Goal: Task Accomplishment & Management: Manage account settings

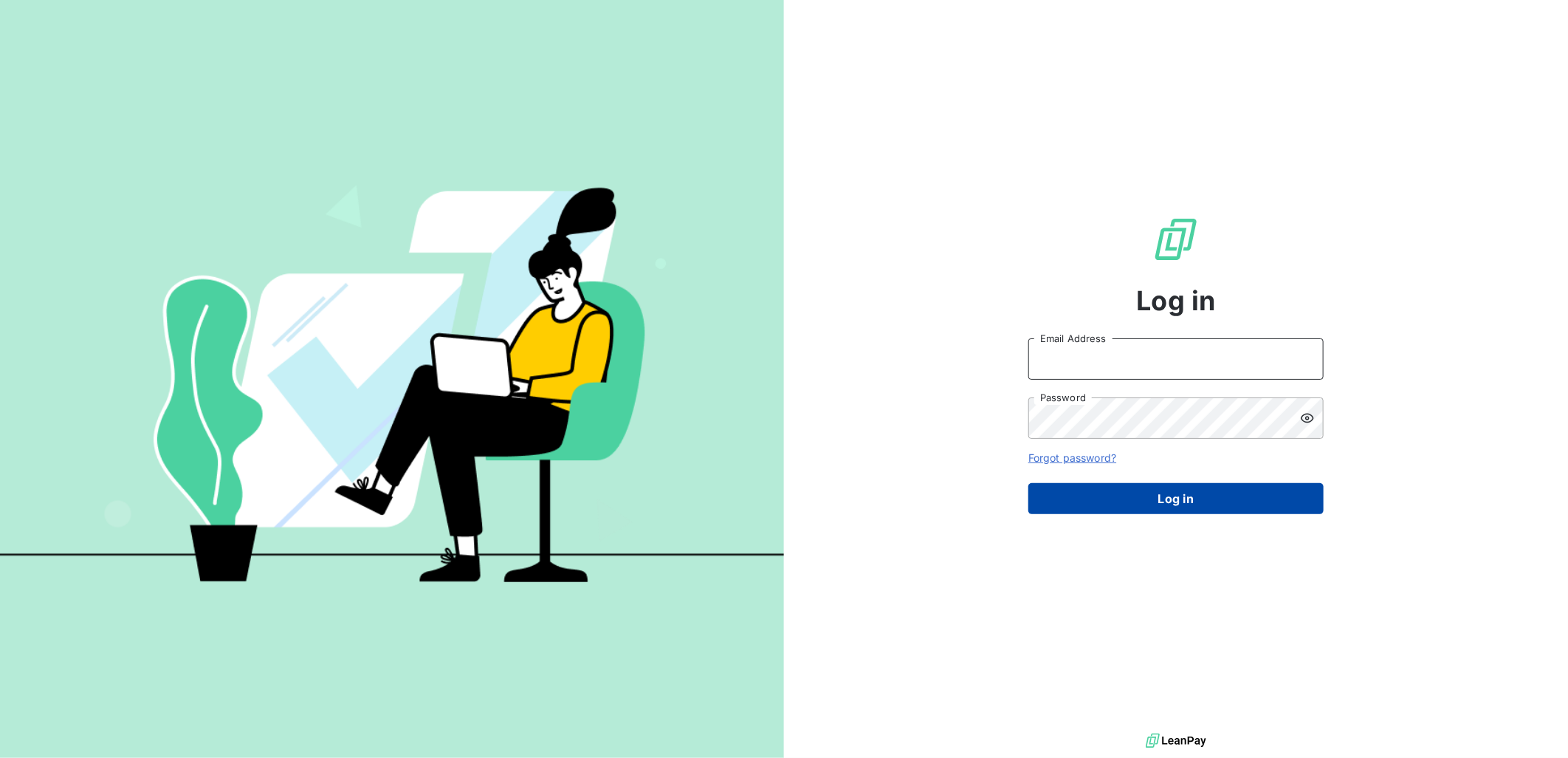
type input "d.gabric@girard-sudron.com"
click at [1134, 501] on button "Log in" at bounding box center [1176, 498] width 295 height 31
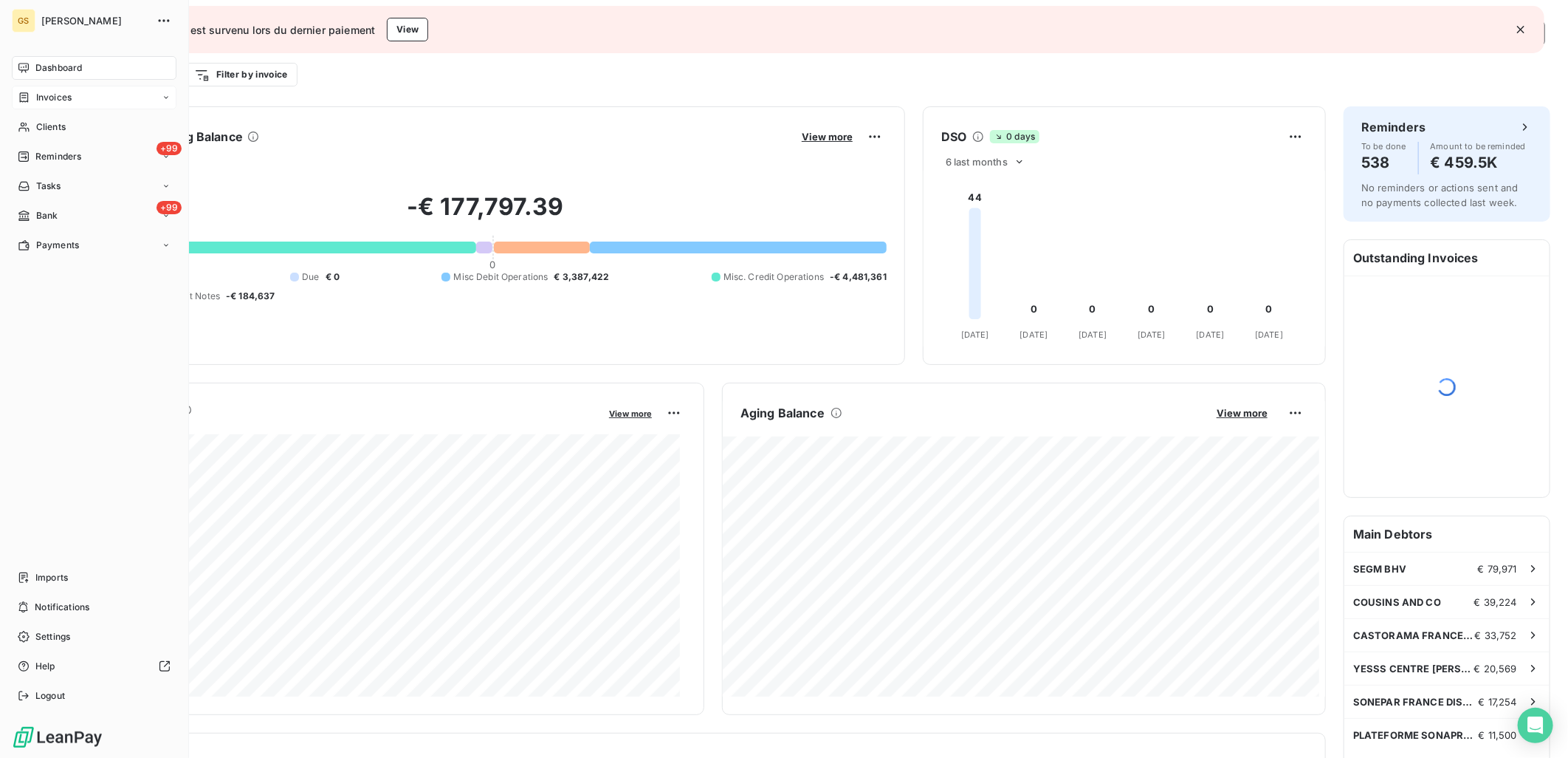
click at [76, 102] on div "Invoices" at bounding box center [94, 97] width 165 height 24
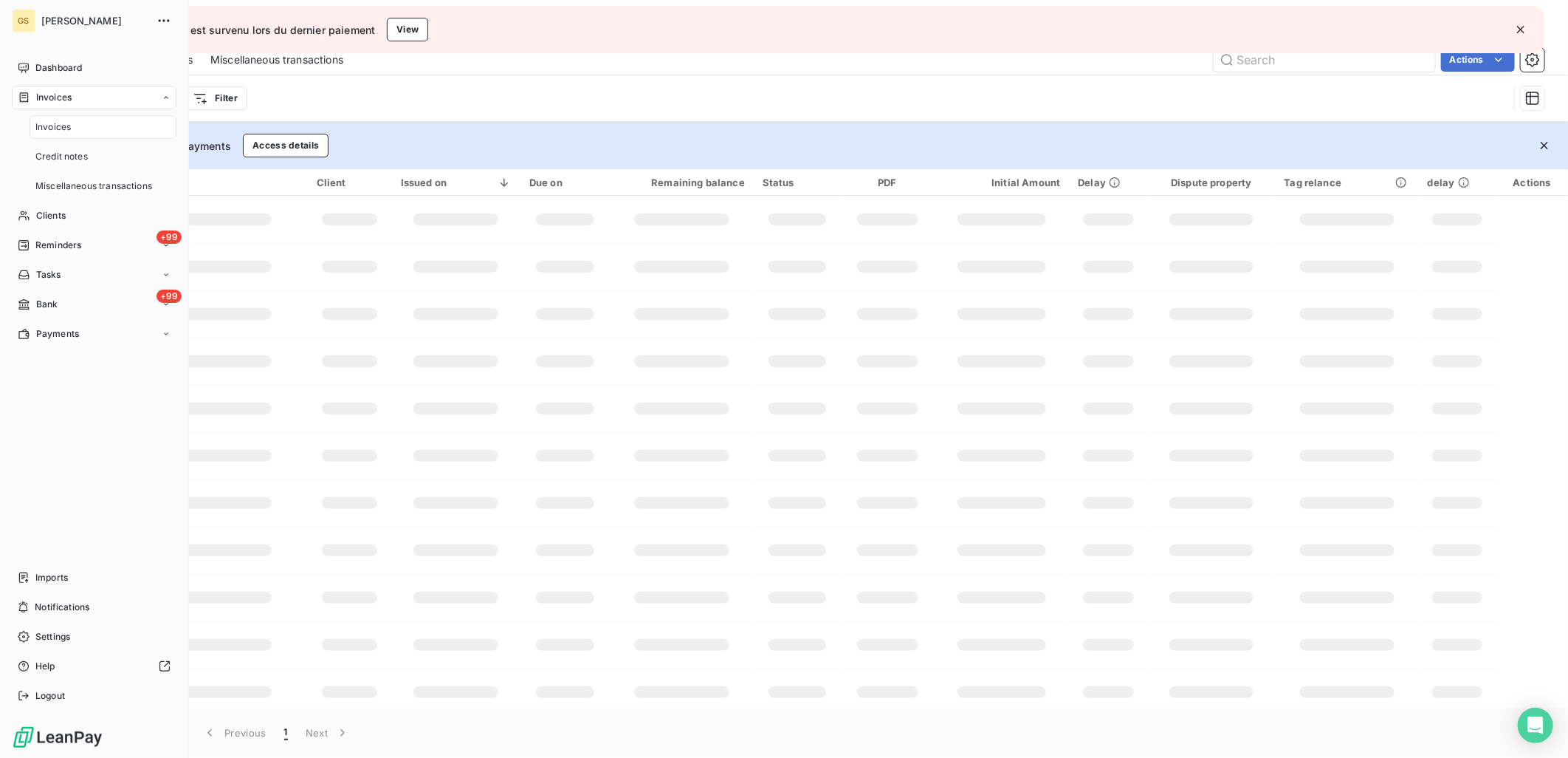
drag, startPoint x: 76, startPoint y: 102, endPoint x: 58, endPoint y: 102, distance: 18.0
click at [58, 102] on span "Invoices" at bounding box center [54, 97] width 36 height 13
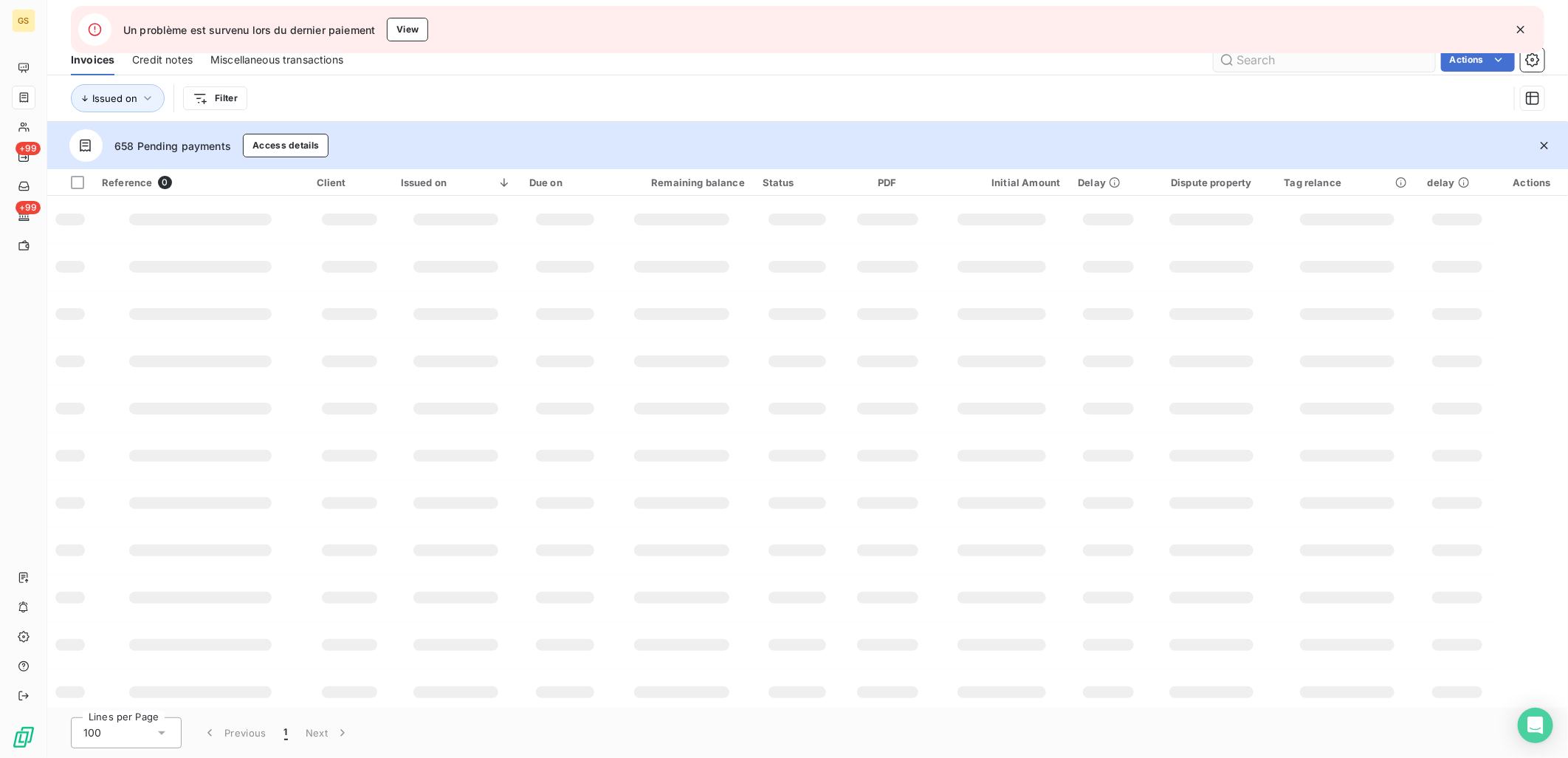
click at [1278, 71] on div "Invoices Credit notes Miscellaneous transactions Actions" at bounding box center [807, 60] width 1521 height 31
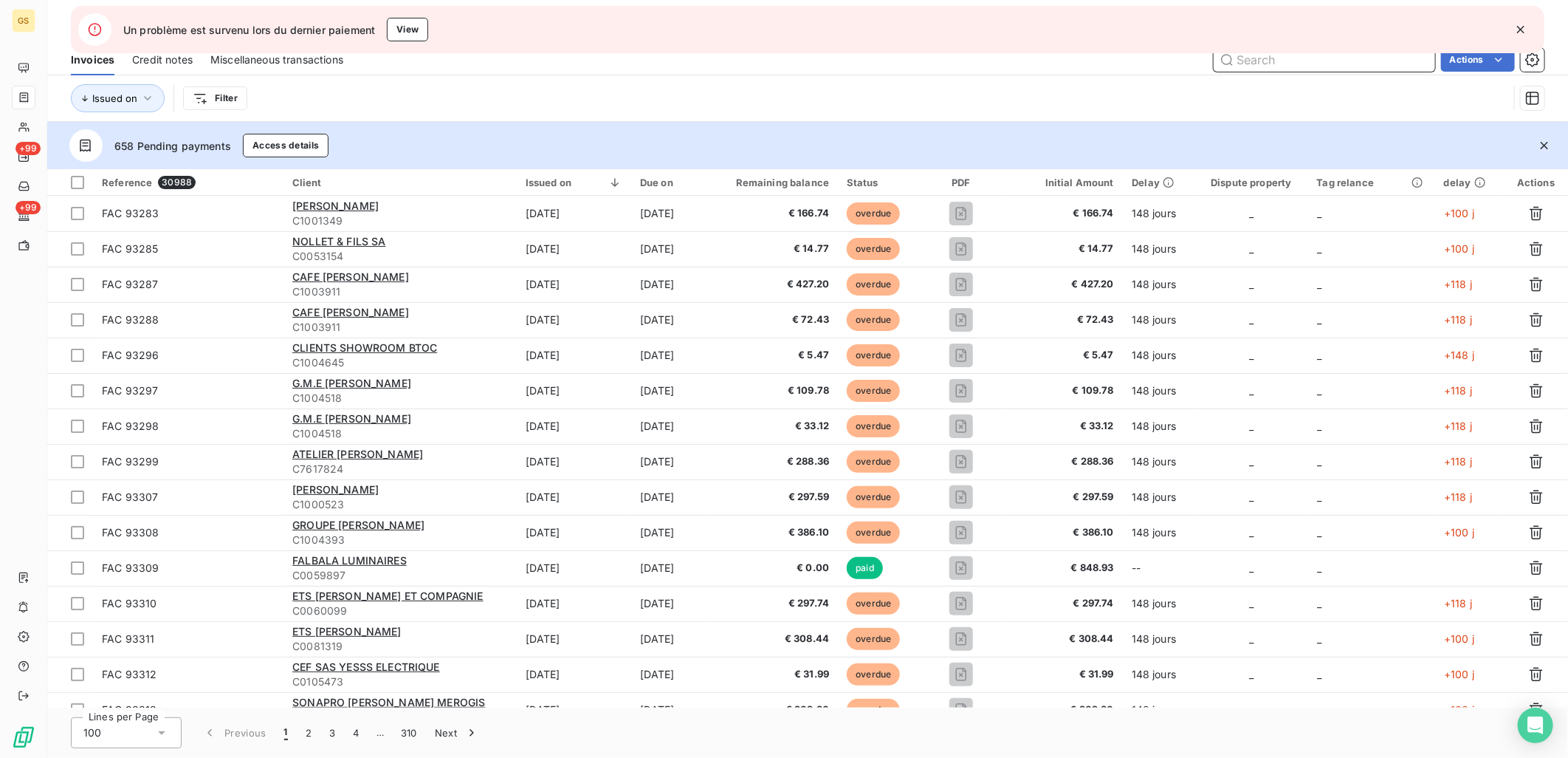
click at [1274, 65] on input "text" at bounding box center [1325, 59] width 221 height 24
paste input "91854"
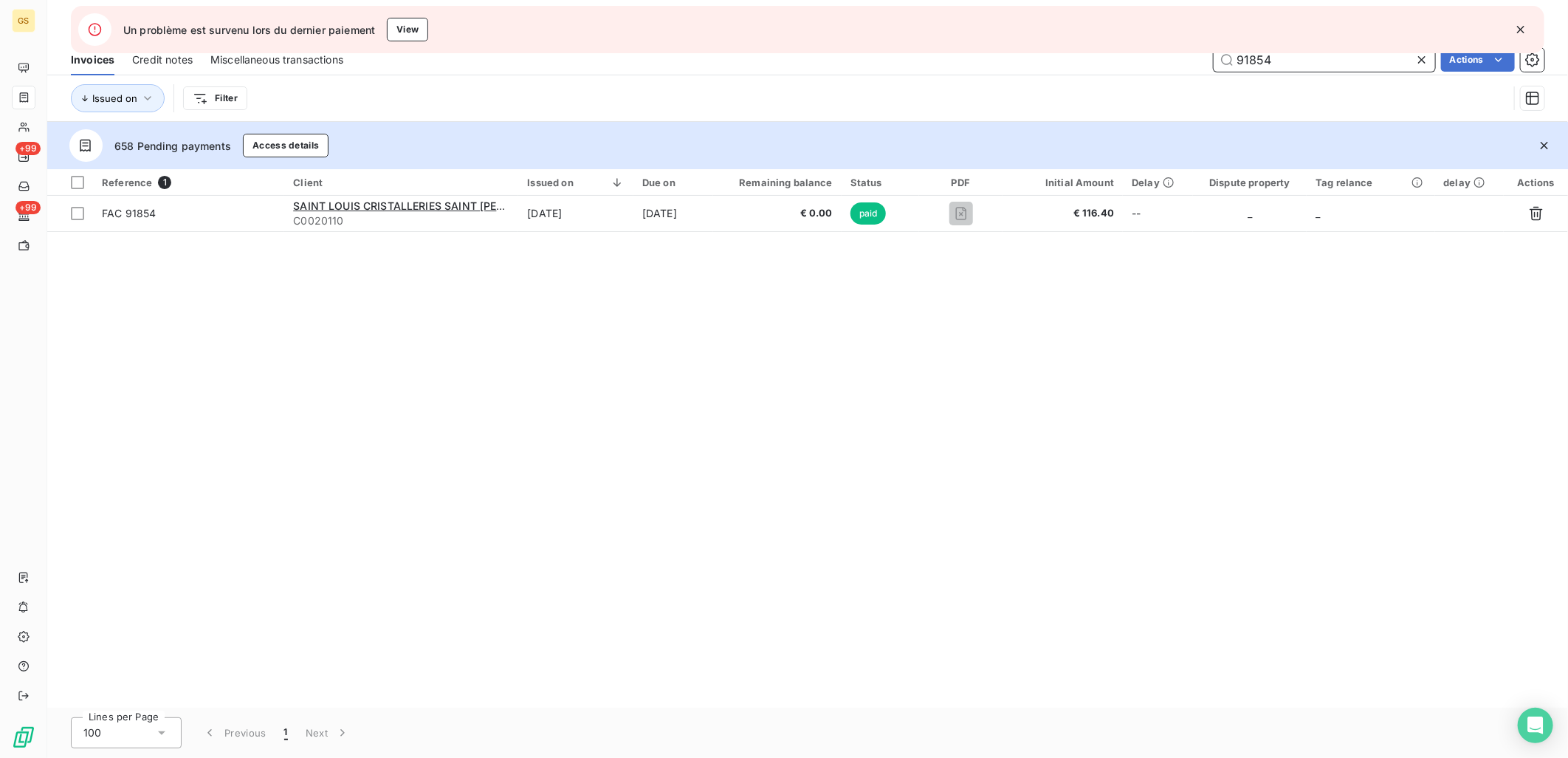
drag, startPoint x: 1278, startPoint y: 67, endPoint x: 1185, endPoint y: 61, distance: 93.2
click at [1188, 62] on div "91854 Actions" at bounding box center [952, 59] width 1184 height 24
paste input "2128"
click at [1524, 32] on icon "button" at bounding box center [1521, 29] width 7 height 7
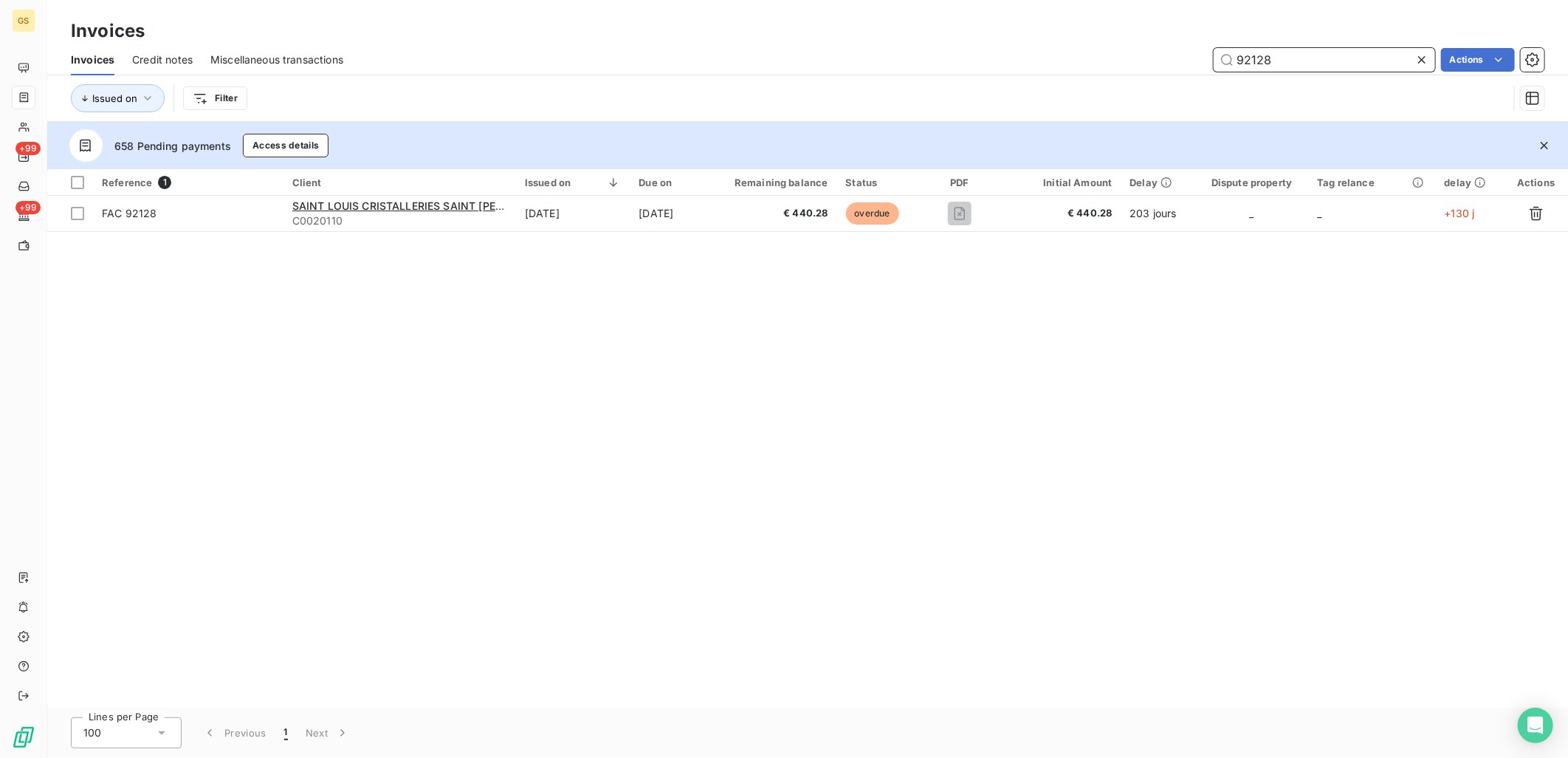
drag, startPoint x: 1344, startPoint y: 68, endPoint x: 990, endPoint y: 69, distance: 354.0
click at [990, 69] on div "92128 Actions" at bounding box center [952, 59] width 1184 height 24
paste input "1671"
type input "91671"
click at [802, 313] on div "Reference 1 Client Issued on Due on Remaining balance Status PDF Initial Amount…" at bounding box center [807, 438] width 1521 height 539
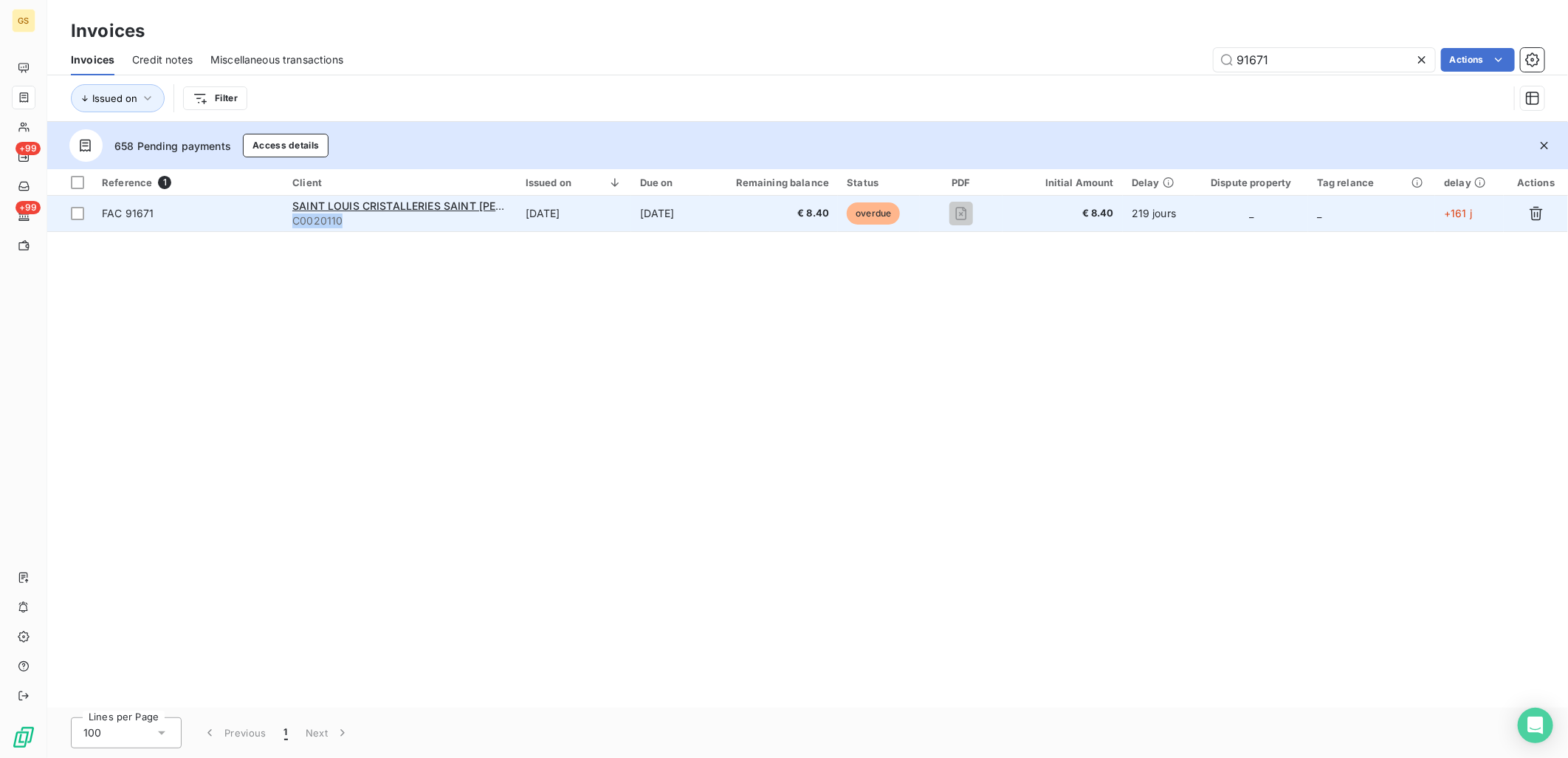
copy span "C0020110"
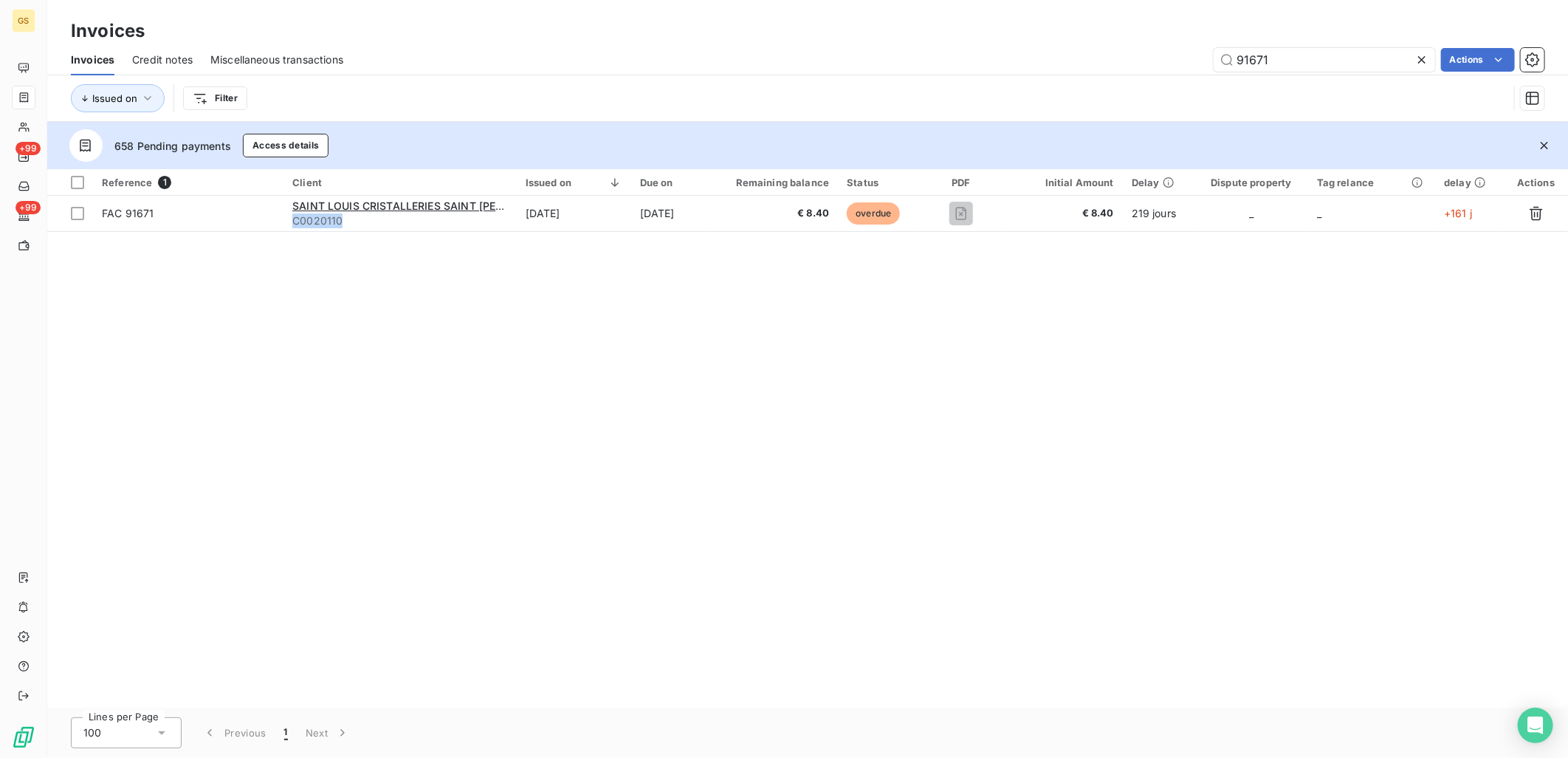
drag, startPoint x: 375, startPoint y: 226, endPoint x: 293, endPoint y: 239, distance: 83.0
click at [286, 224] on td "SAINT LOUIS CRISTALLERIES SAINT LOU C0020110" at bounding box center [401, 213] width 234 height 36
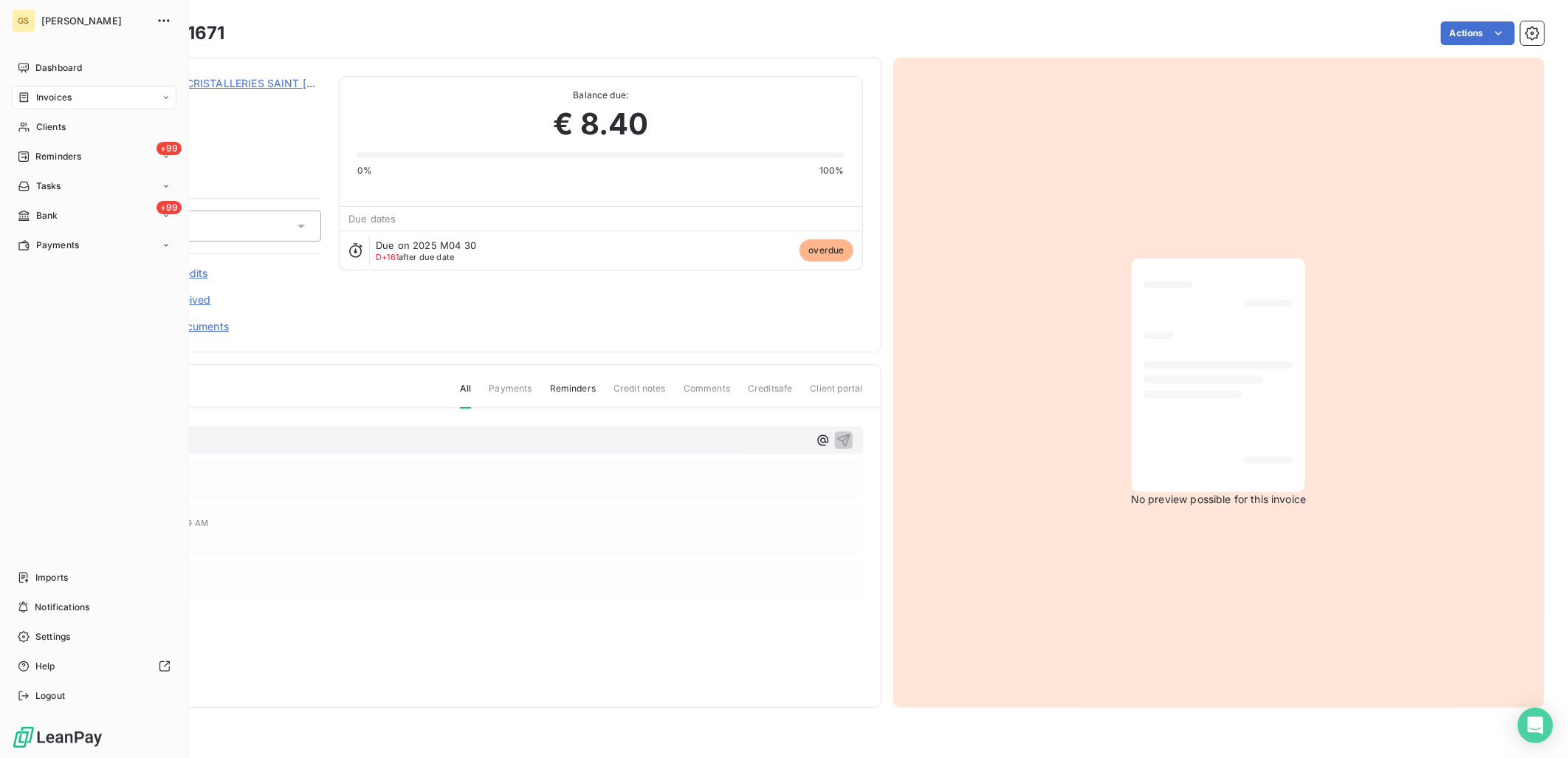
click at [47, 101] on span "Invoices" at bounding box center [54, 97] width 36 height 13
click at [57, 103] on span "Invoices" at bounding box center [54, 97] width 36 height 13
click at [33, 95] on div "Invoices" at bounding box center [45, 97] width 54 height 13
click at [70, 123] on span "Invoices" at bounding box center [54, 127] width 36 height 13
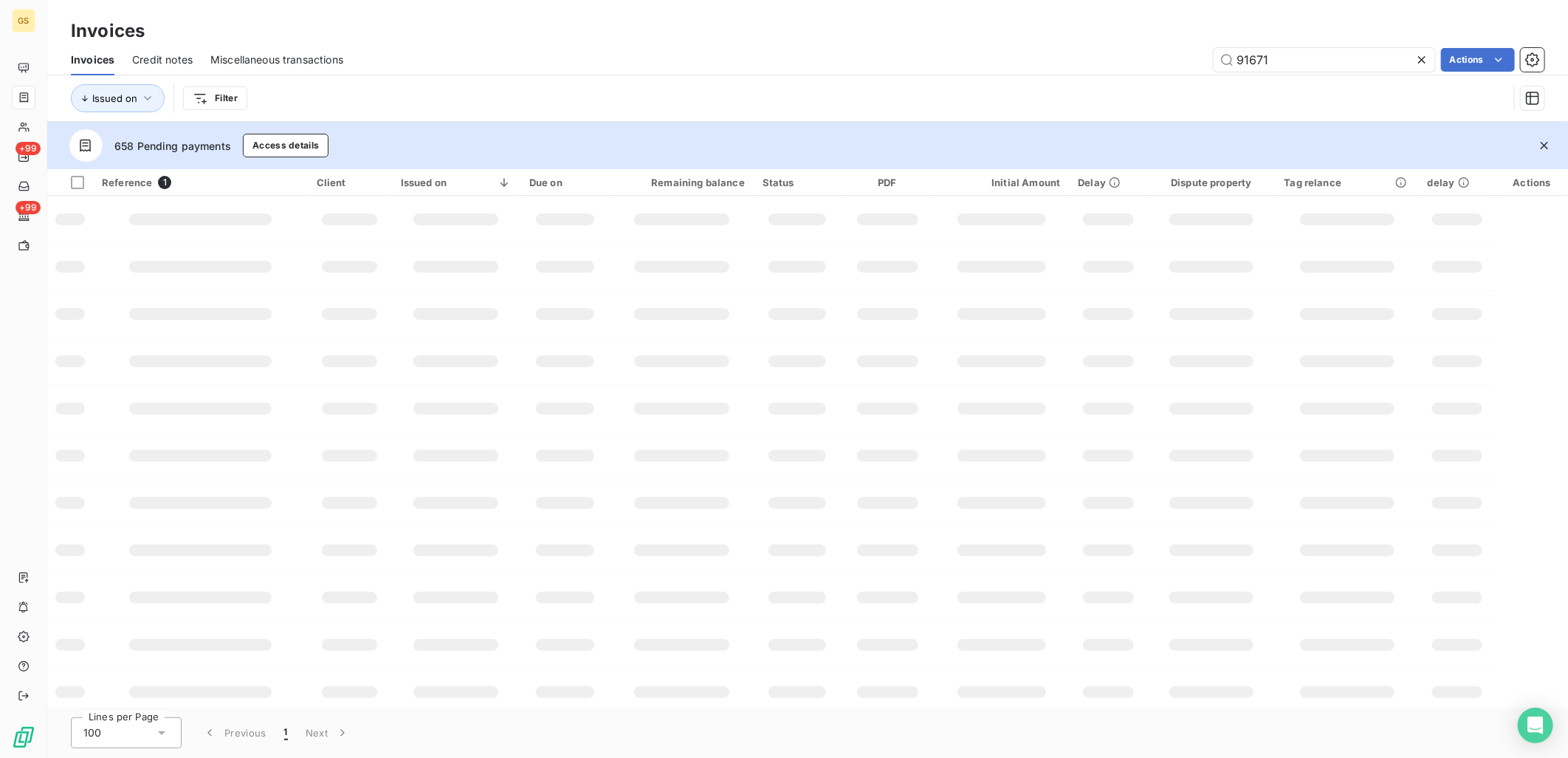
drag, startPoint x: 1350, startPoint y: 65, endPoint x: 983, endPoint y: 64, distance: 367.0
click at [986, 64] on div "91671 Actions" at bounding box center [952, 59] width 1184 height 24
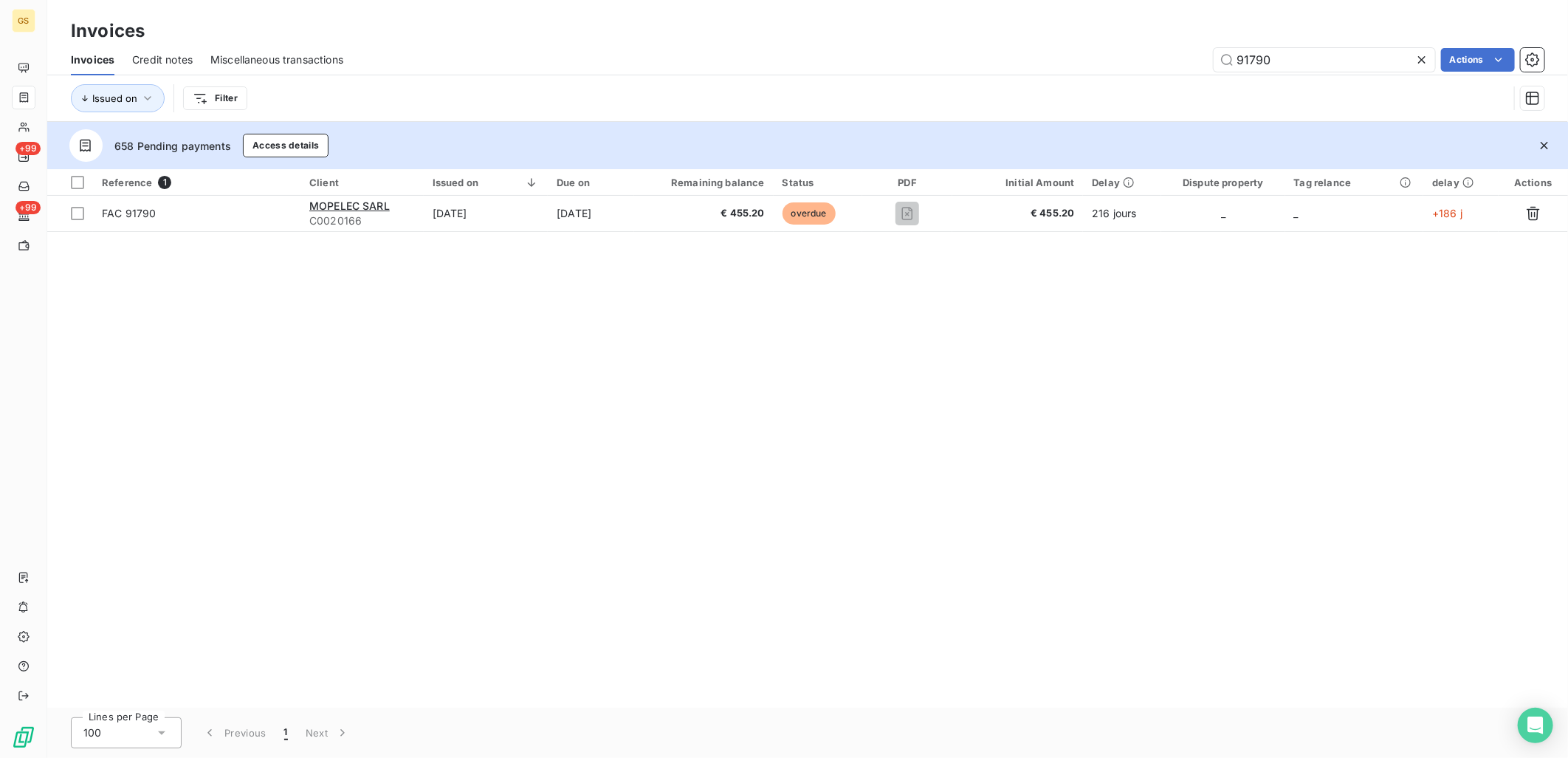
type input "91790"
click at [913, 324] on div "Reference 1 Client Issued on Due on Remaining balance Status PDF Initial Amount…" at bounding box center [807, 438] width 1521 height 539
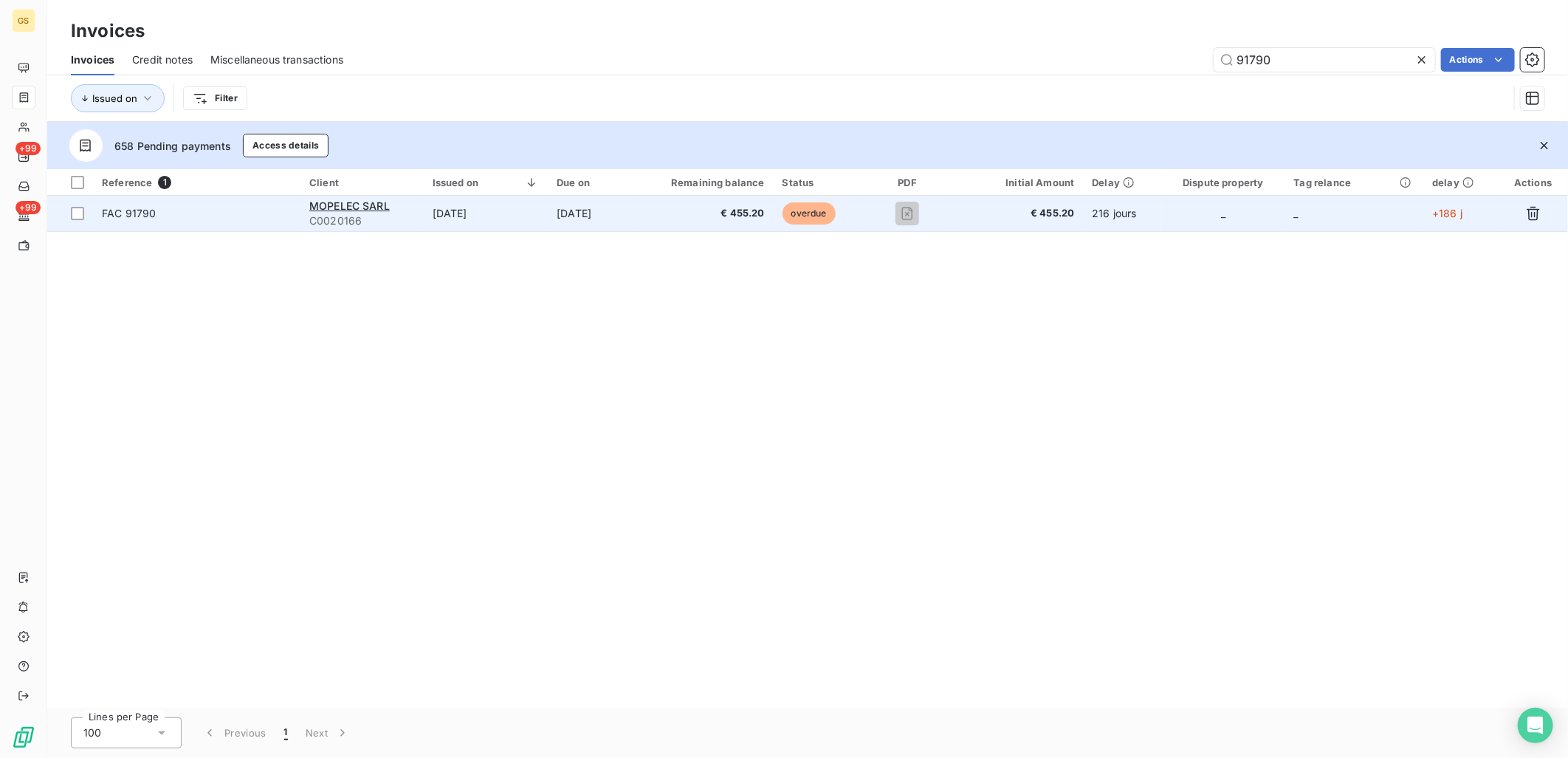
click at [490, 220] on td "[DATE]" at bounding box center [487, 213] width 125 height 36
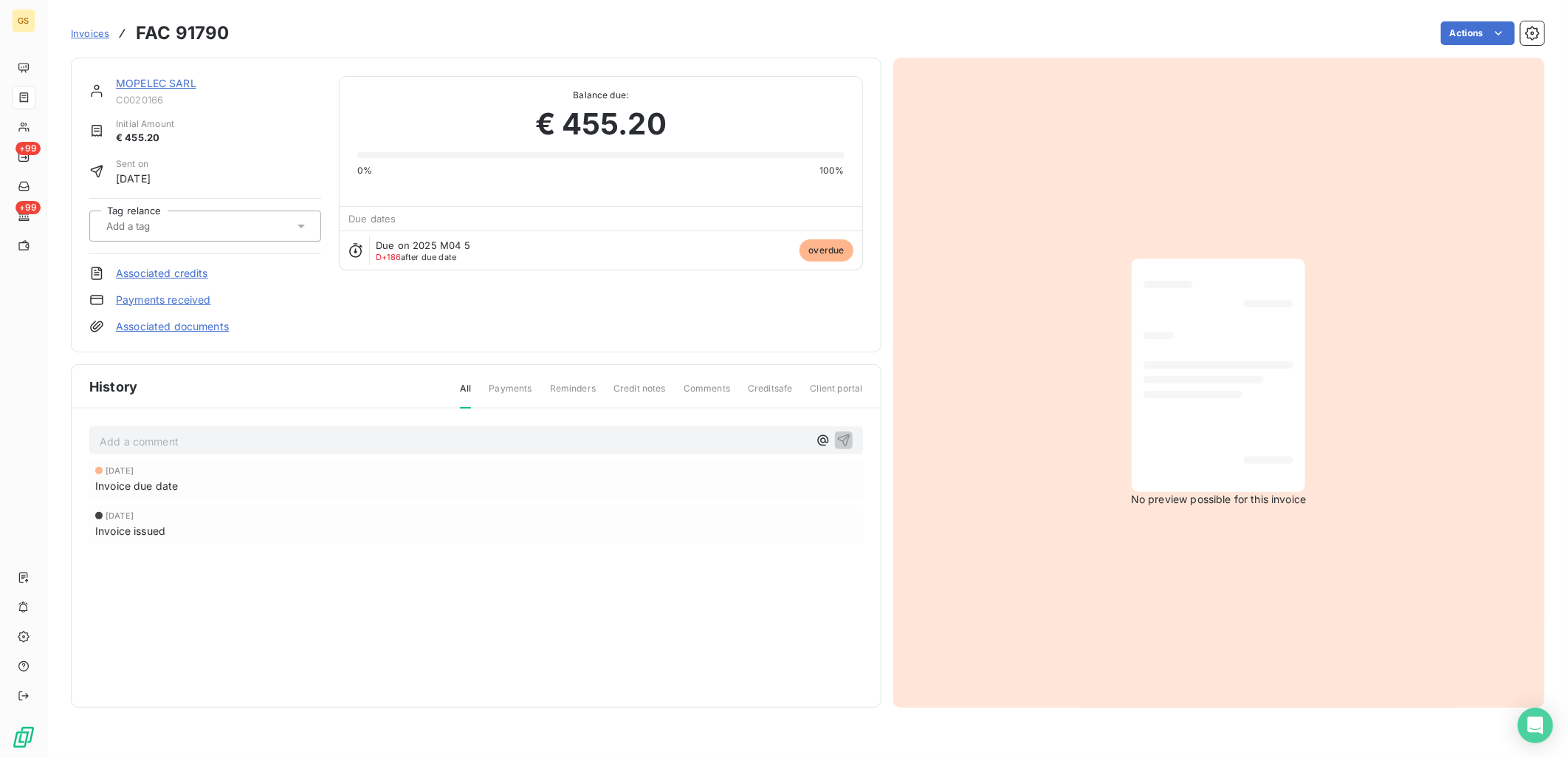
click at [190, 329] on link "Associated documents" at bounding box center [172, 326] width 113 height 15
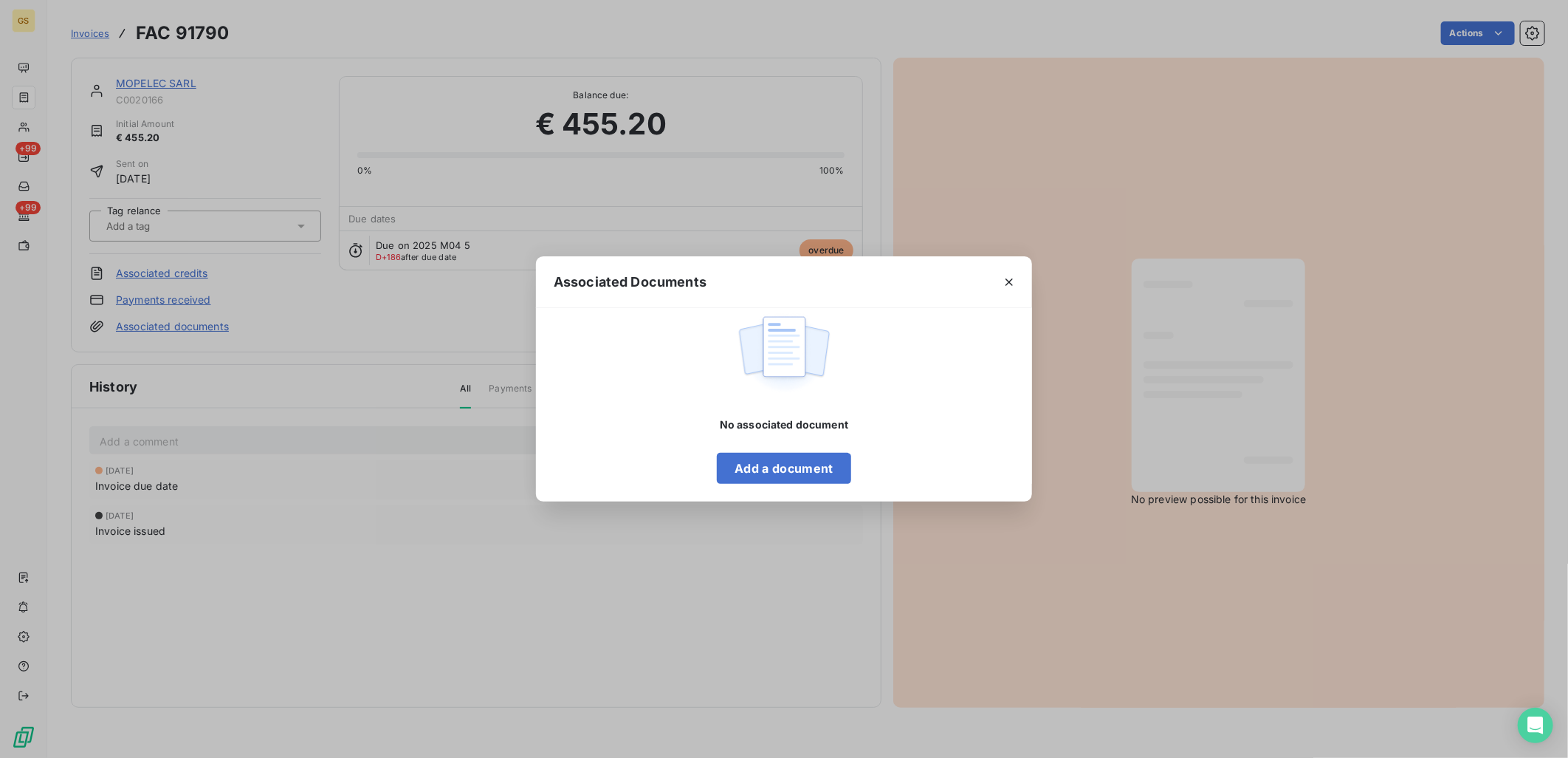
click at [355, 314] on div "Associated Documents No associated document Add a document" at bounding box center [784, 379] width 1568 height 758
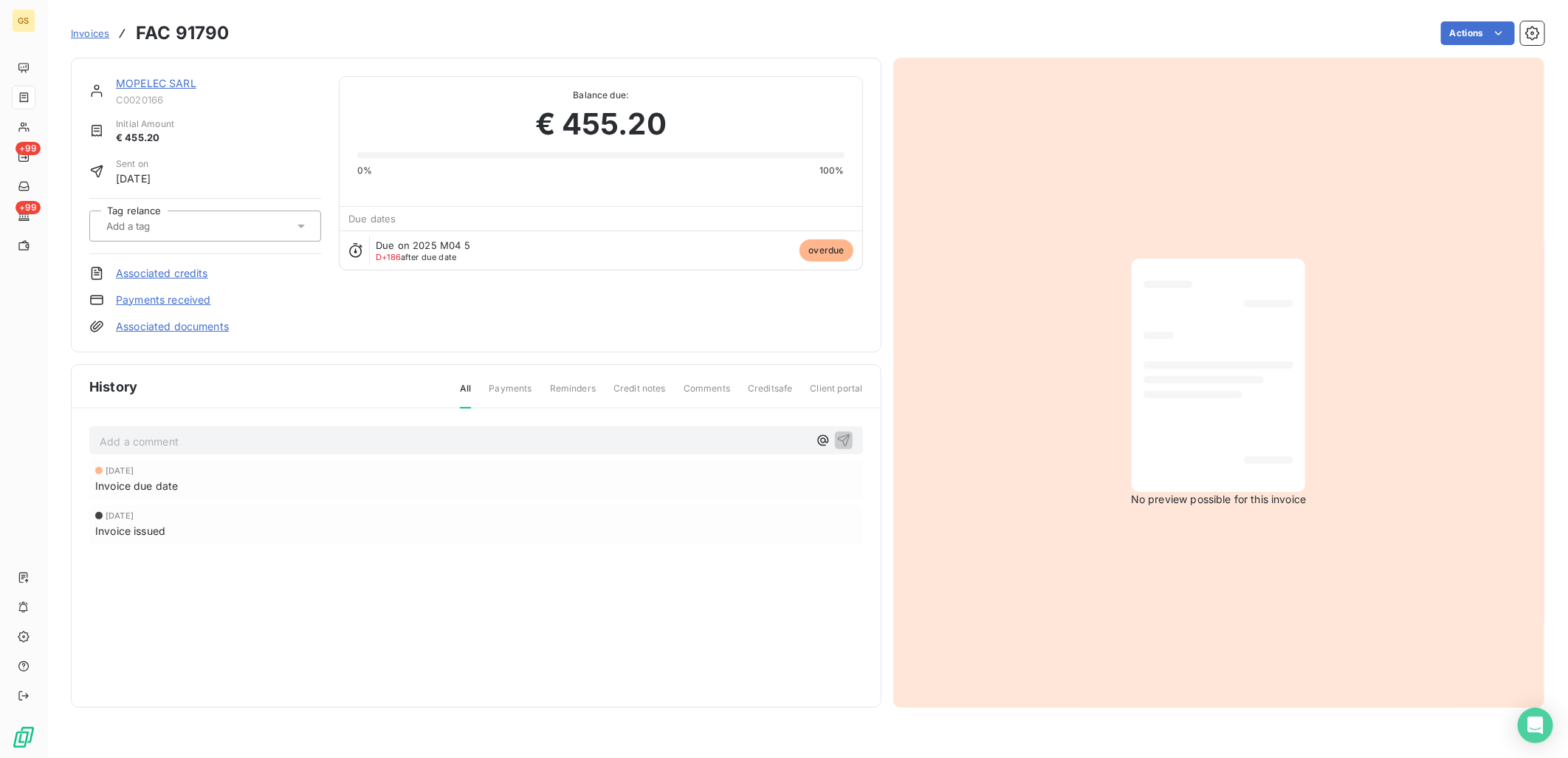
click at [1205, 408] on div at bounding box center [1218, 375] width 150 height 210
click at [1192, 475] on div at bounding box center [1218, 375] width 150 height 210
click at [1197, 503] on span "No preview possible for this invoice" at bounding box center [1219, 499] width 175 height 15
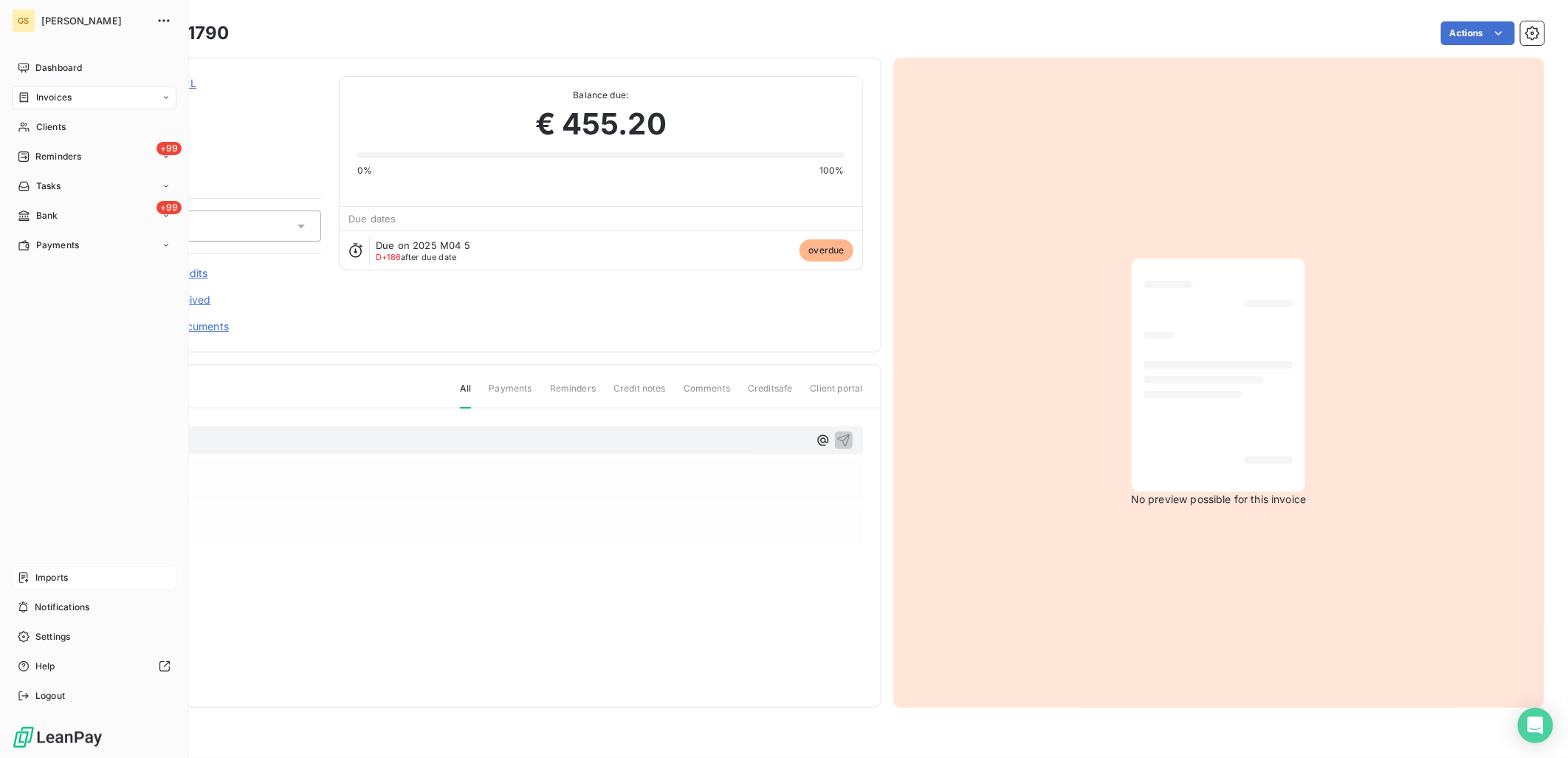
click at [79, 580] on div "Imports" at bounding box center [94, 577] width 165 height 24
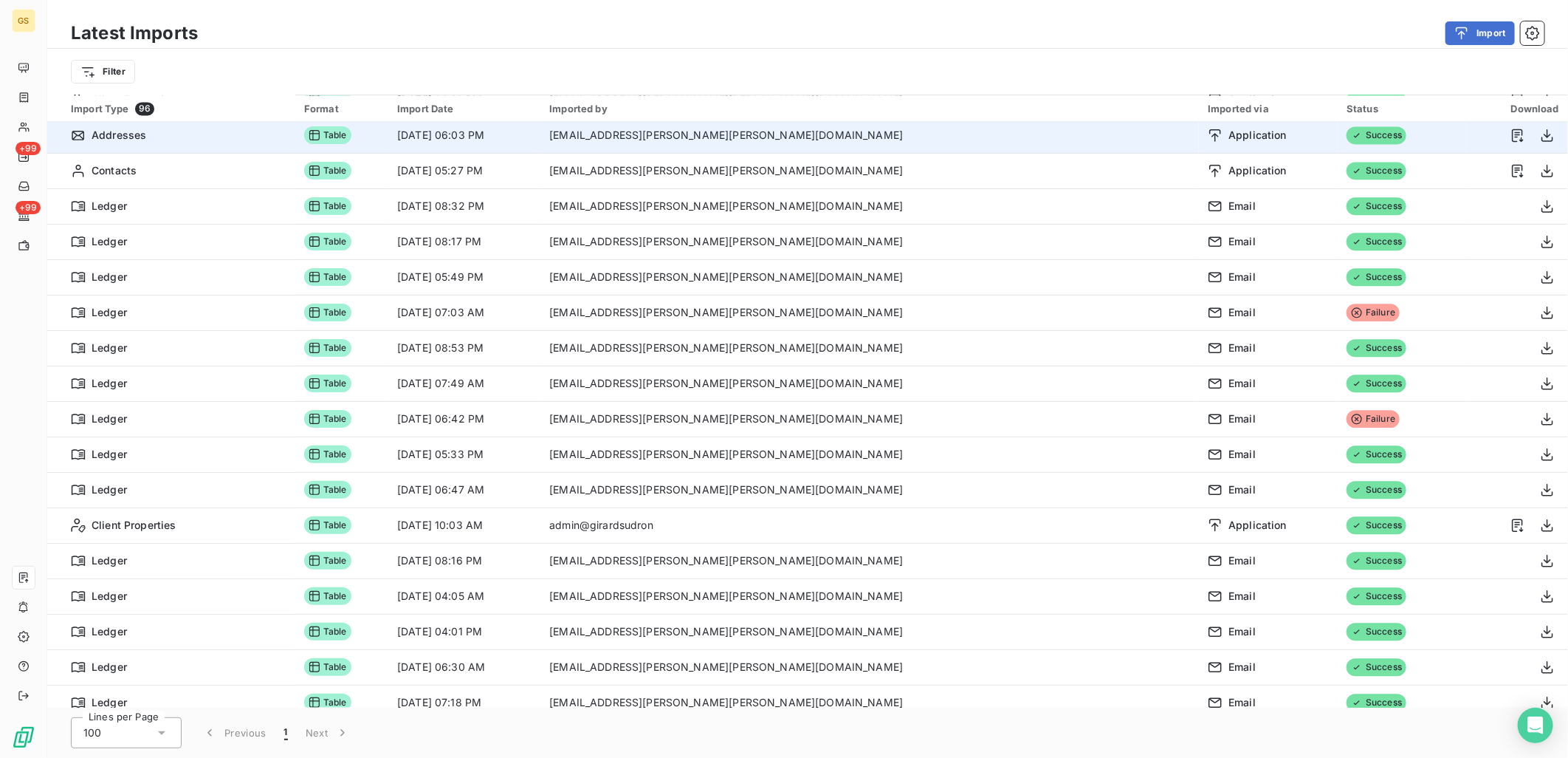
scroll to position [2134, 0]
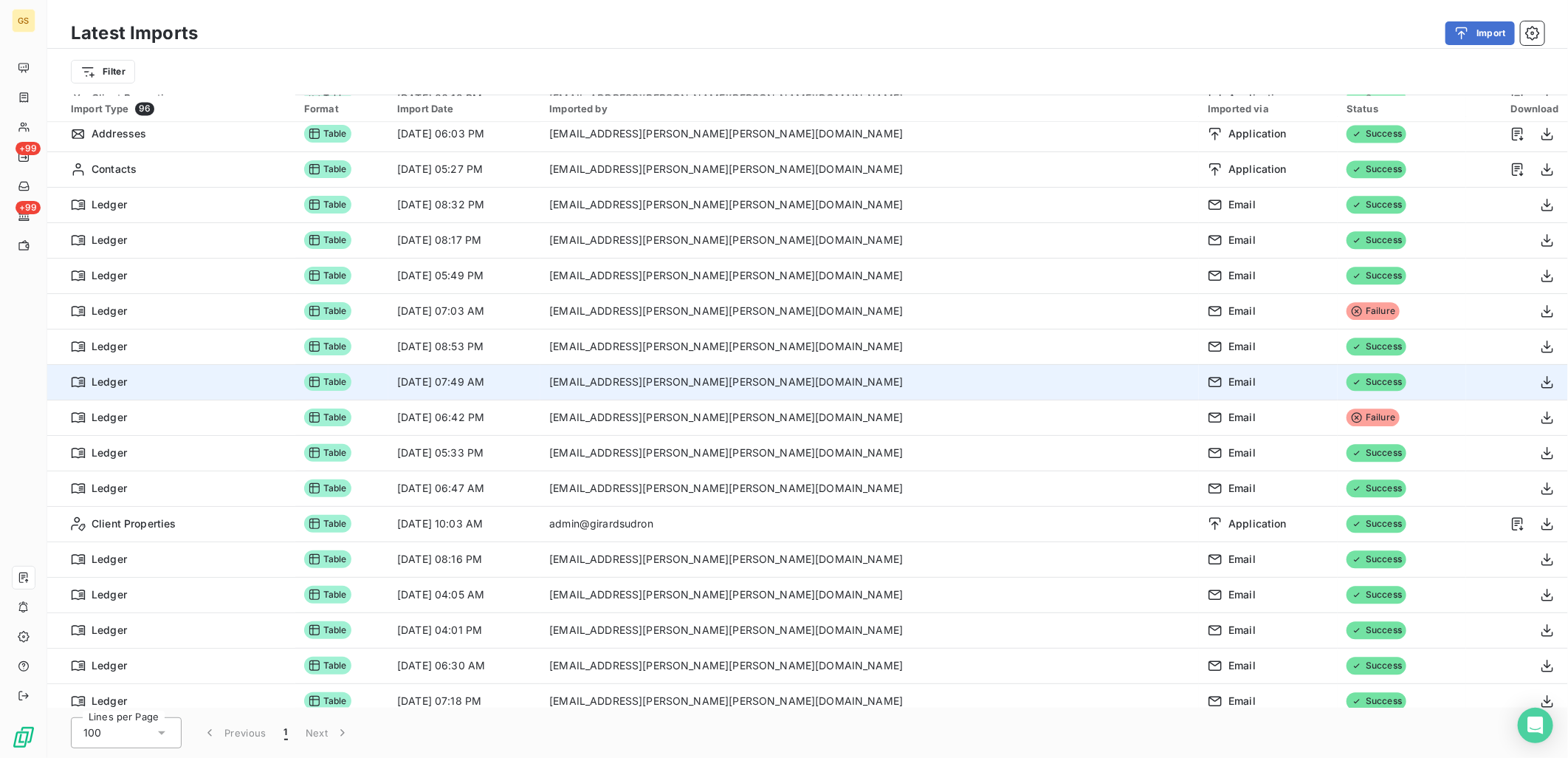
click at [105, 379] on span "Ledger" at bounding box center [110, 382] width 36 height 15
click at [389, 377] on td "Table" at bounding box center [342, 382] width 93 height 36
click at [351, 378] on span "Table" at bounding box center [328, 382] width 47 height 18
click at [821, 381] on td "ce.errera@girard-sudron.com" at bounding box center [870, 382] width 659 height 36
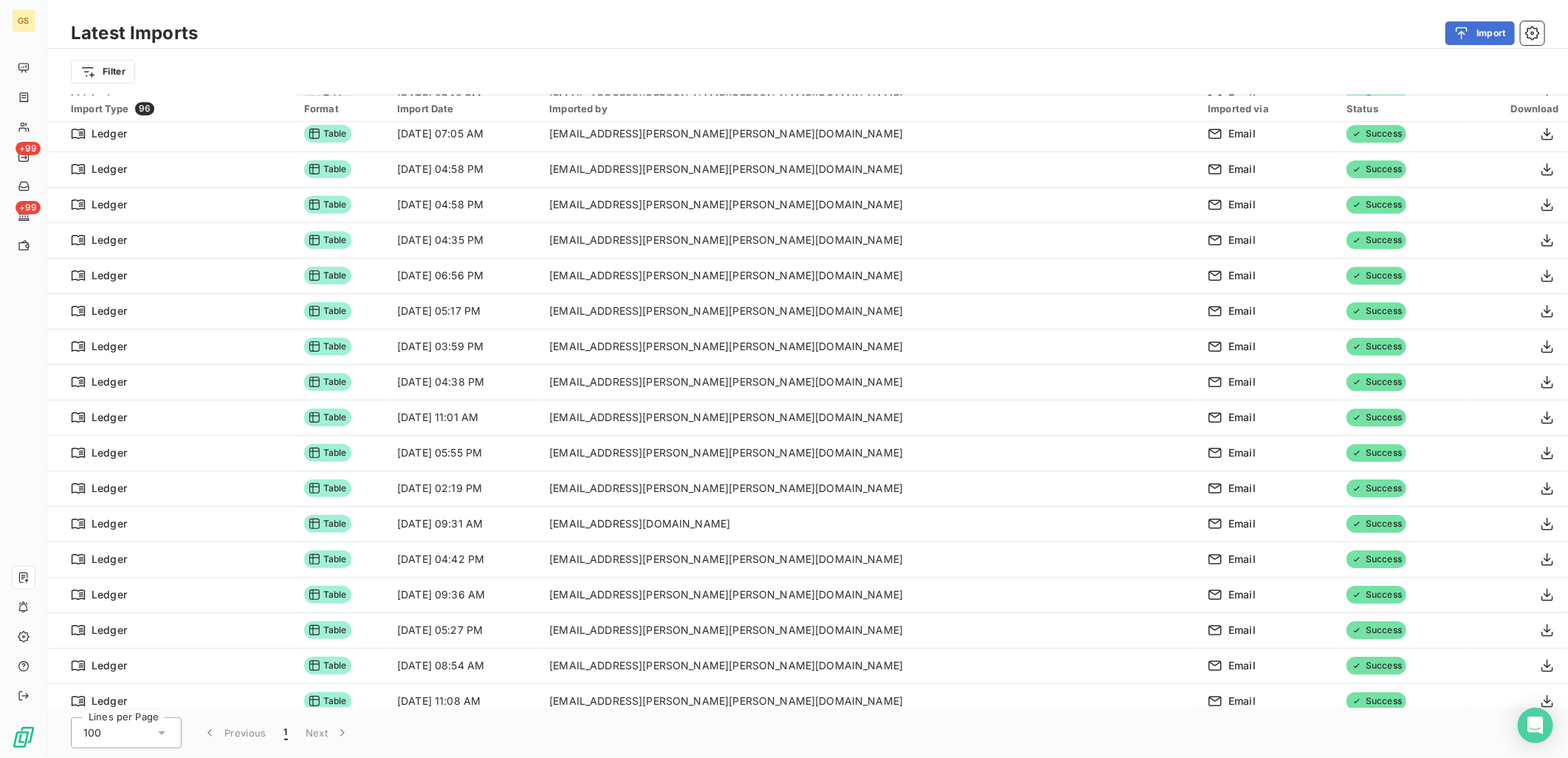
scroll to position [2817, 0]
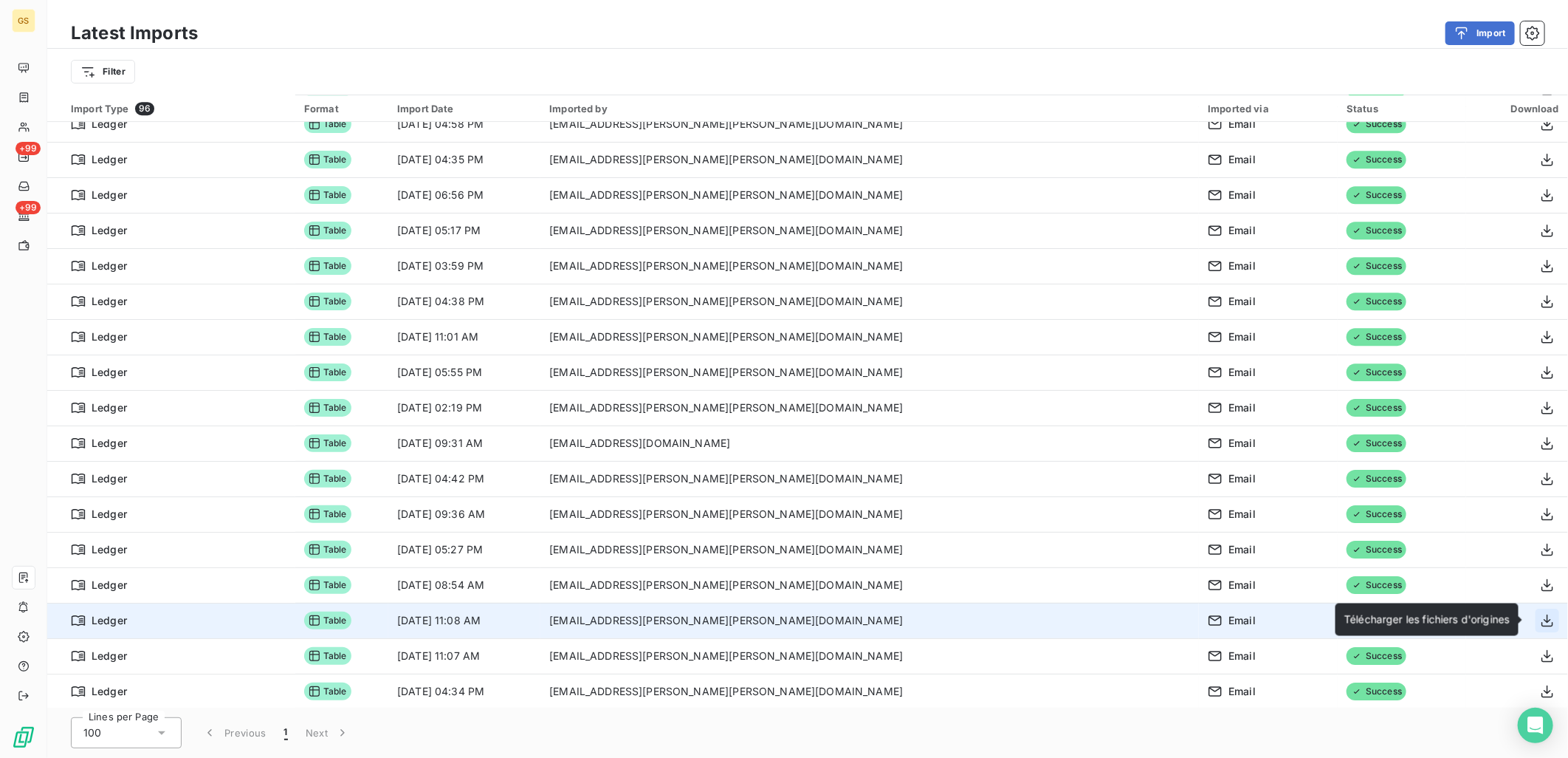
click at [1540, 617] on icon "button" at bounding box center [1548, 621] width 15 height 15
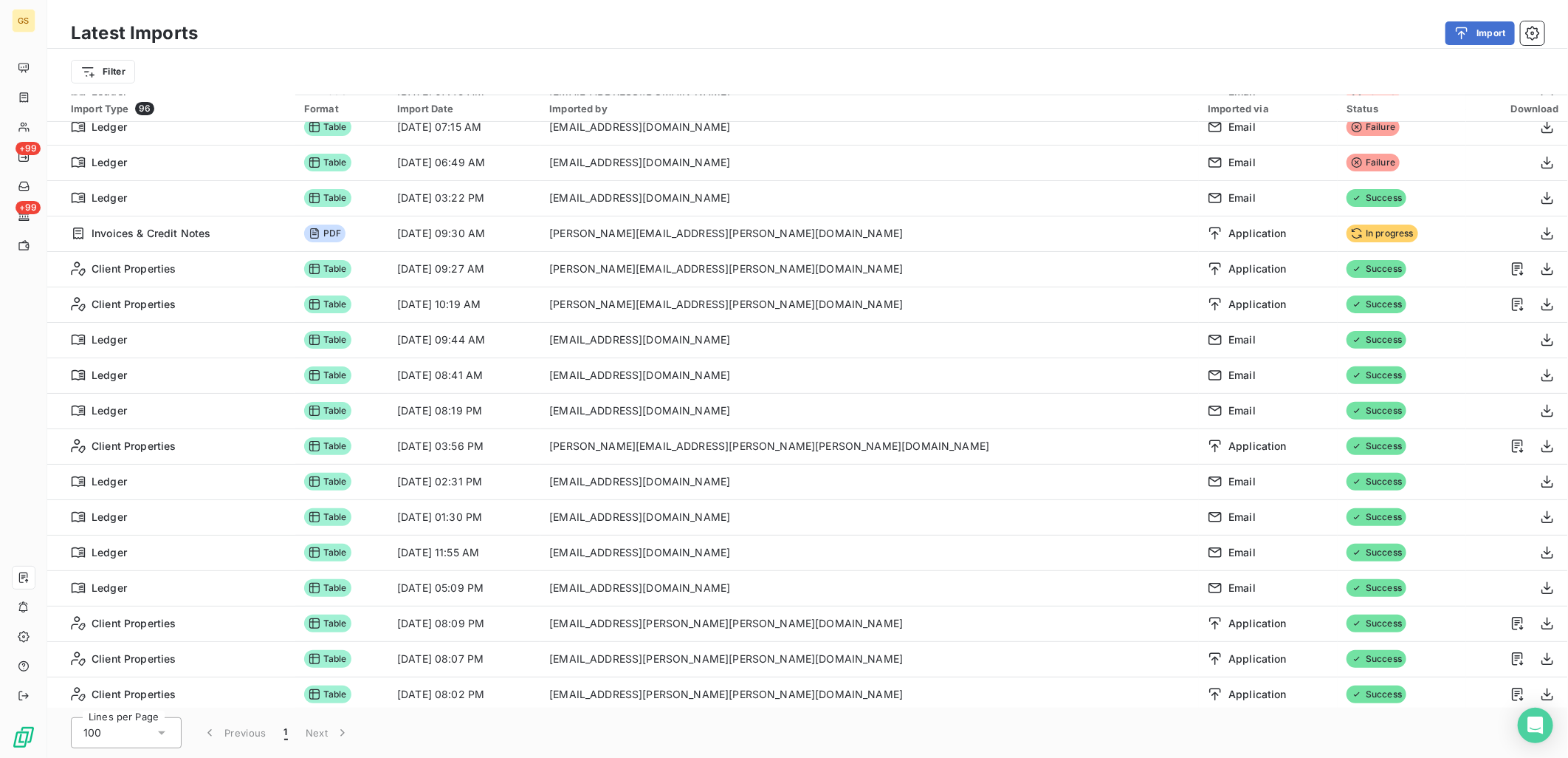
scroll to position [0, 0]
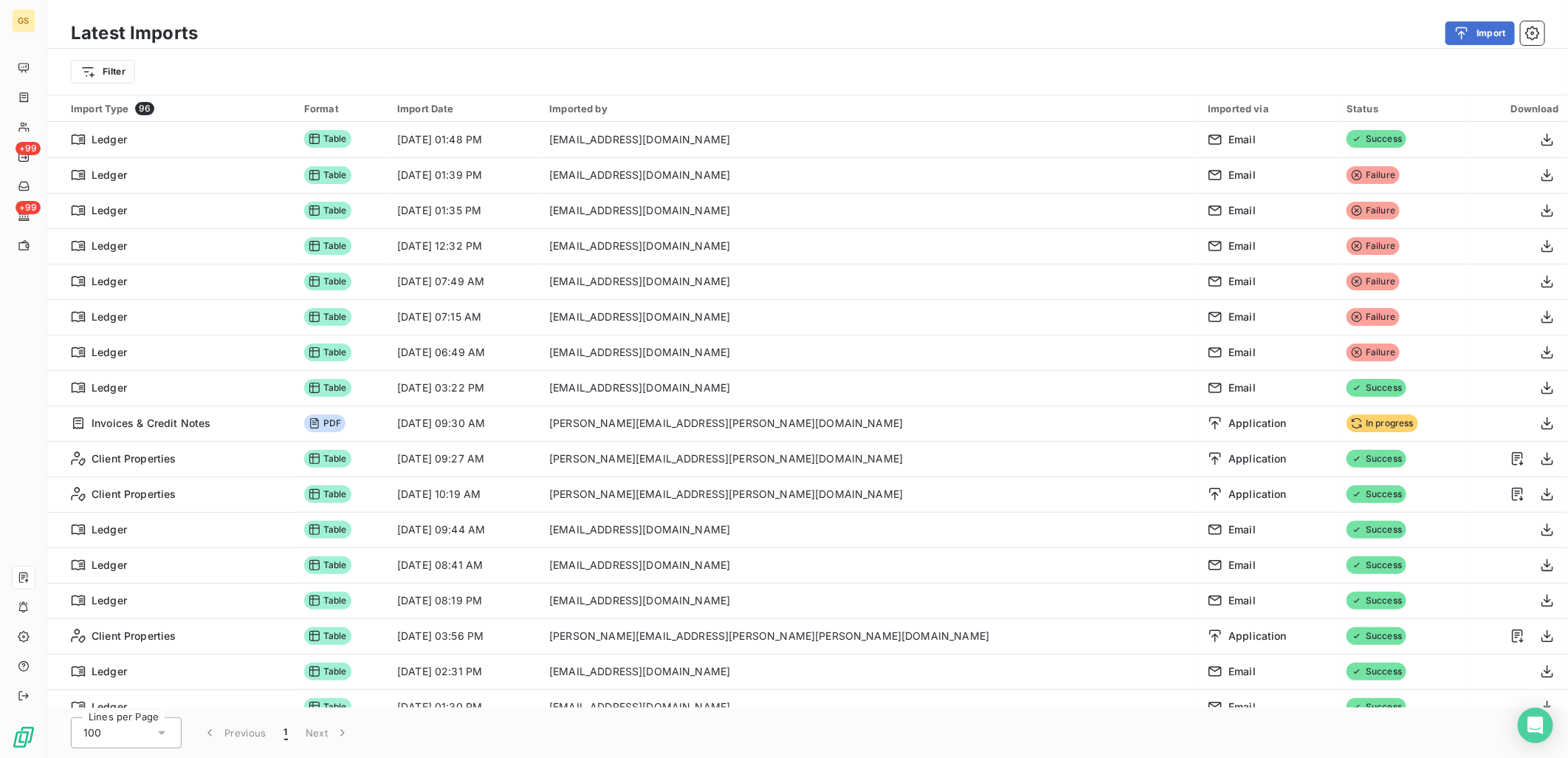
click at [896, 84] on div "Filter" at bounding box center [807, 71] width 1474 height 28
click at [1529, 33] on icon "button" at bounding box center [1533, 33] width 15 height 15
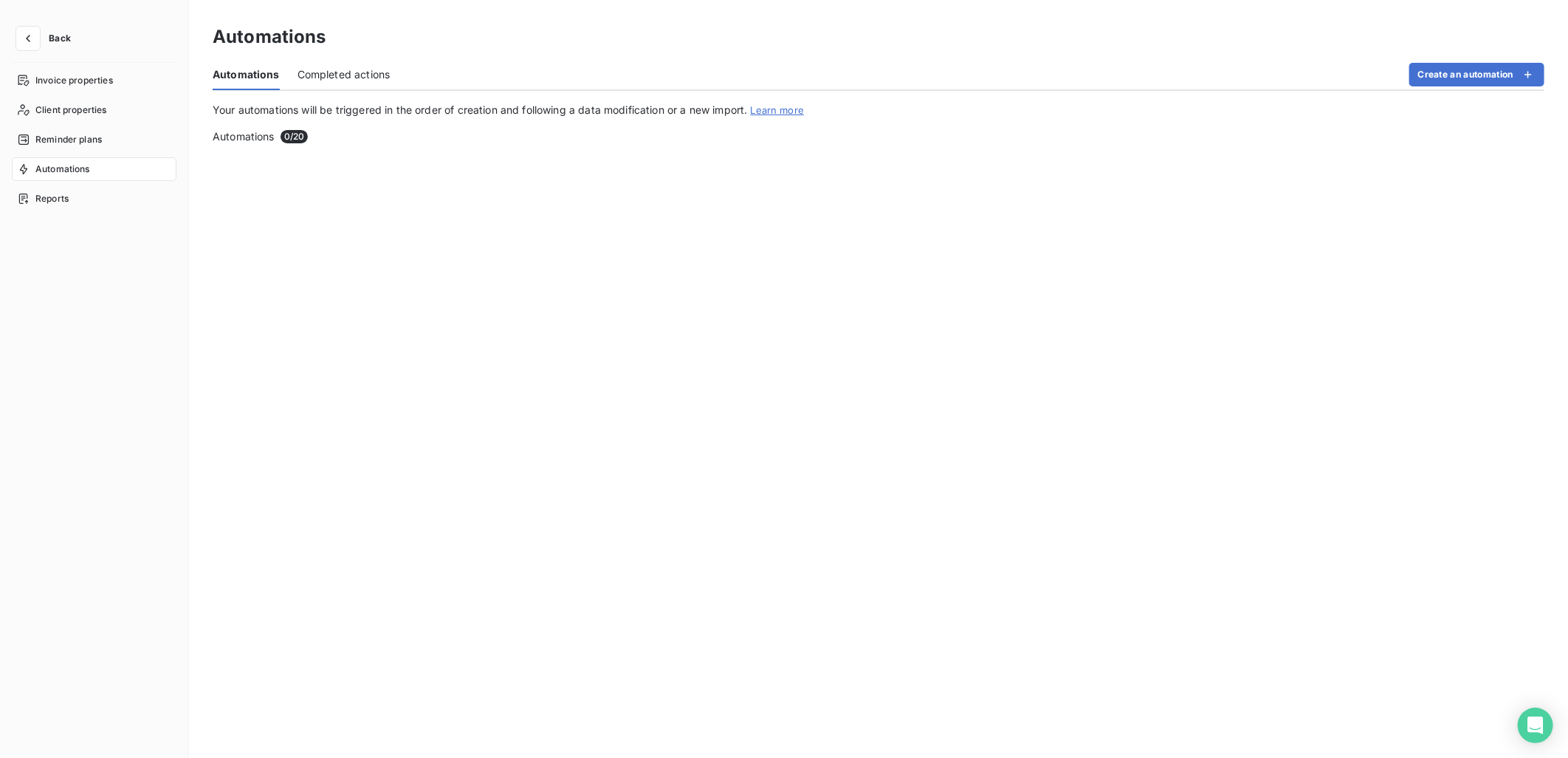
click at [1539, 33] on div "Automations" at bounding box center [879, 37] width 1332 height 27
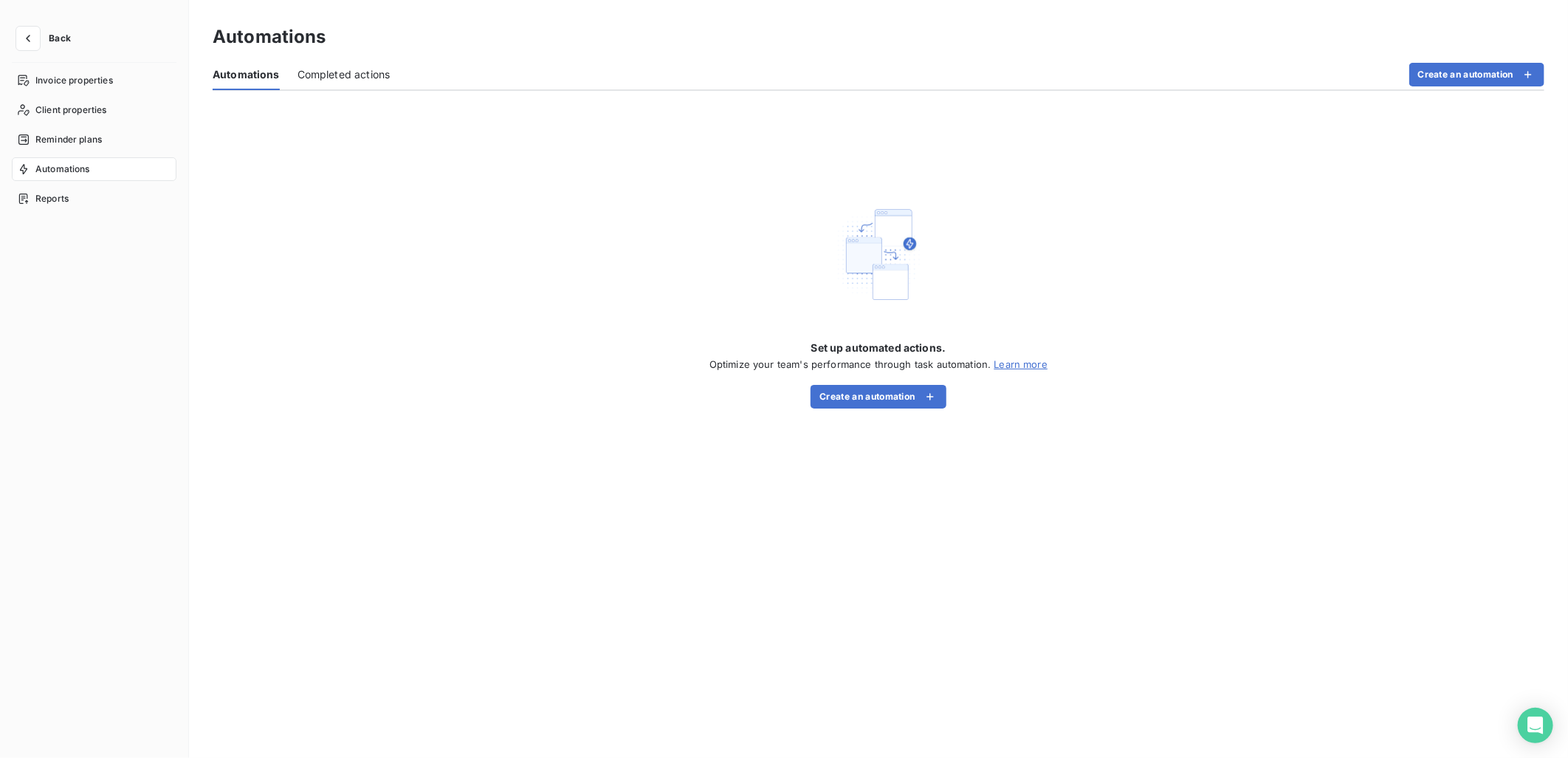
click at [744, 263] on div "Set up automated actions. Optimize your team's performance through task automat…" at bounding box center [879, 308] width 338 height 202
click at [143, 138] on div "Reminder plans" at bounding box center [94, 139] width 165 height 24
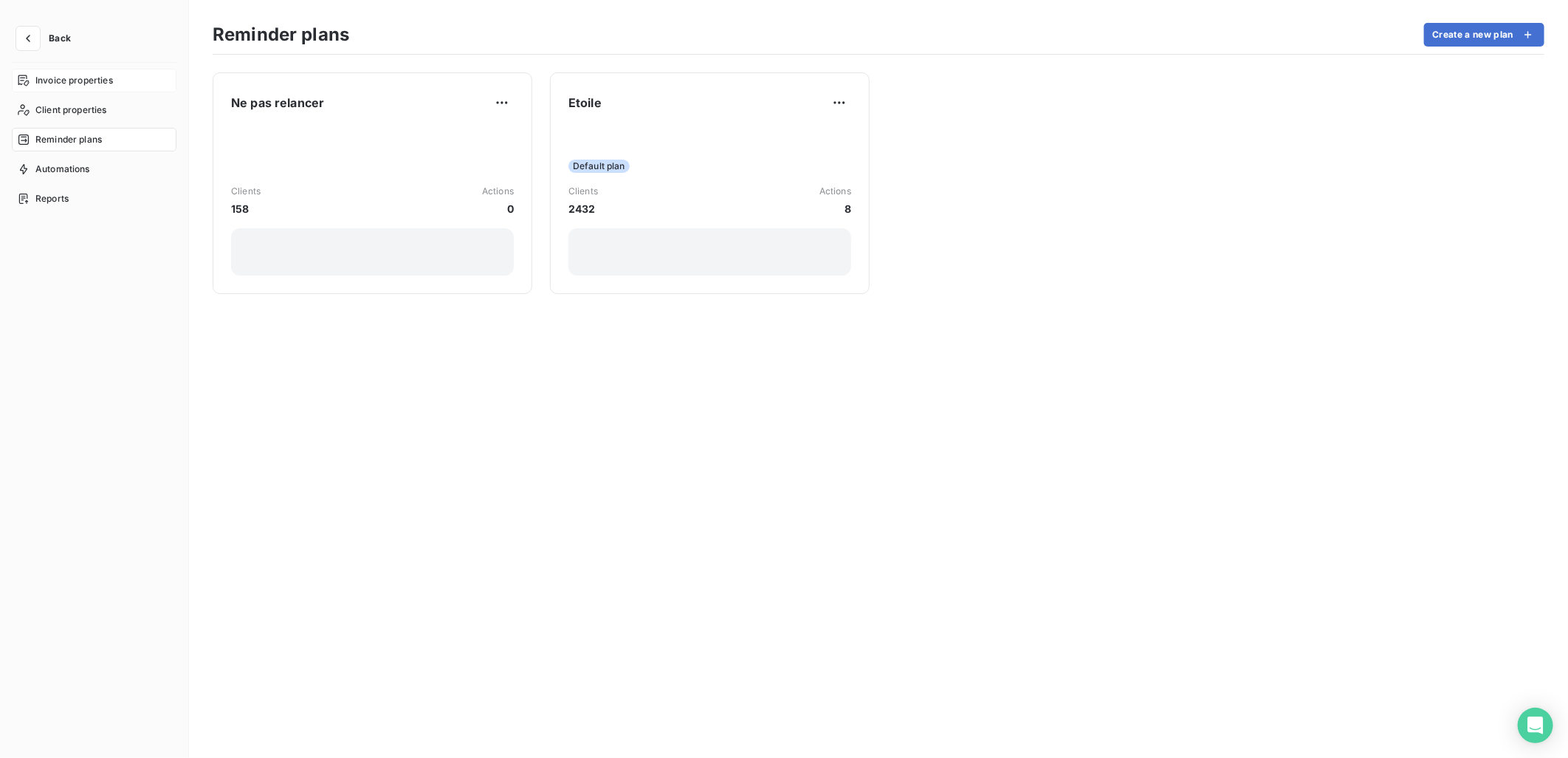
click at [104, 80] on span "Invoice properties" at bounding box center [75, 80] width 78 height 13
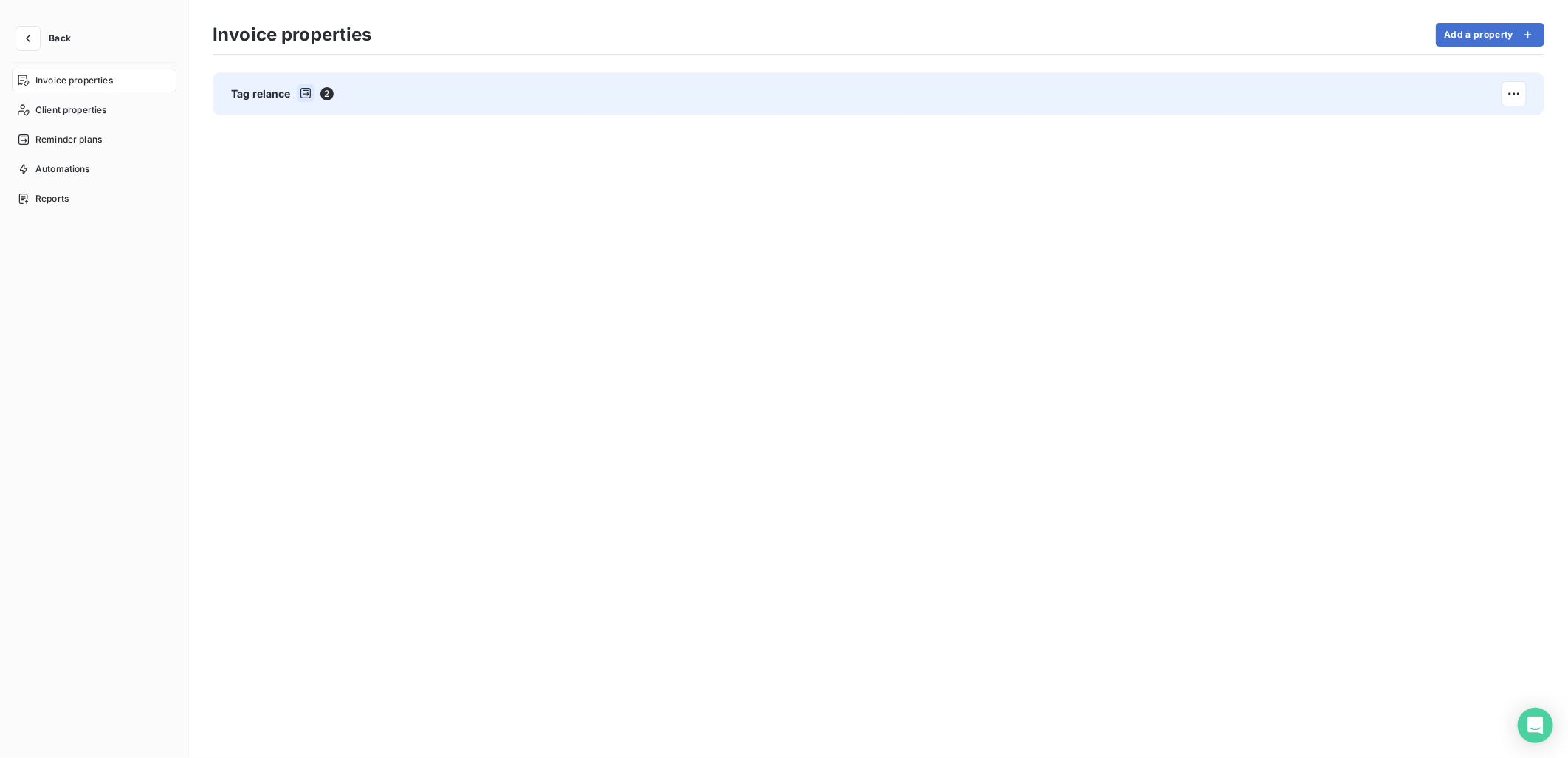
click at [342, 94] on div "Tag relance 2" at bounding box center [879, 93] width 1332 height 43
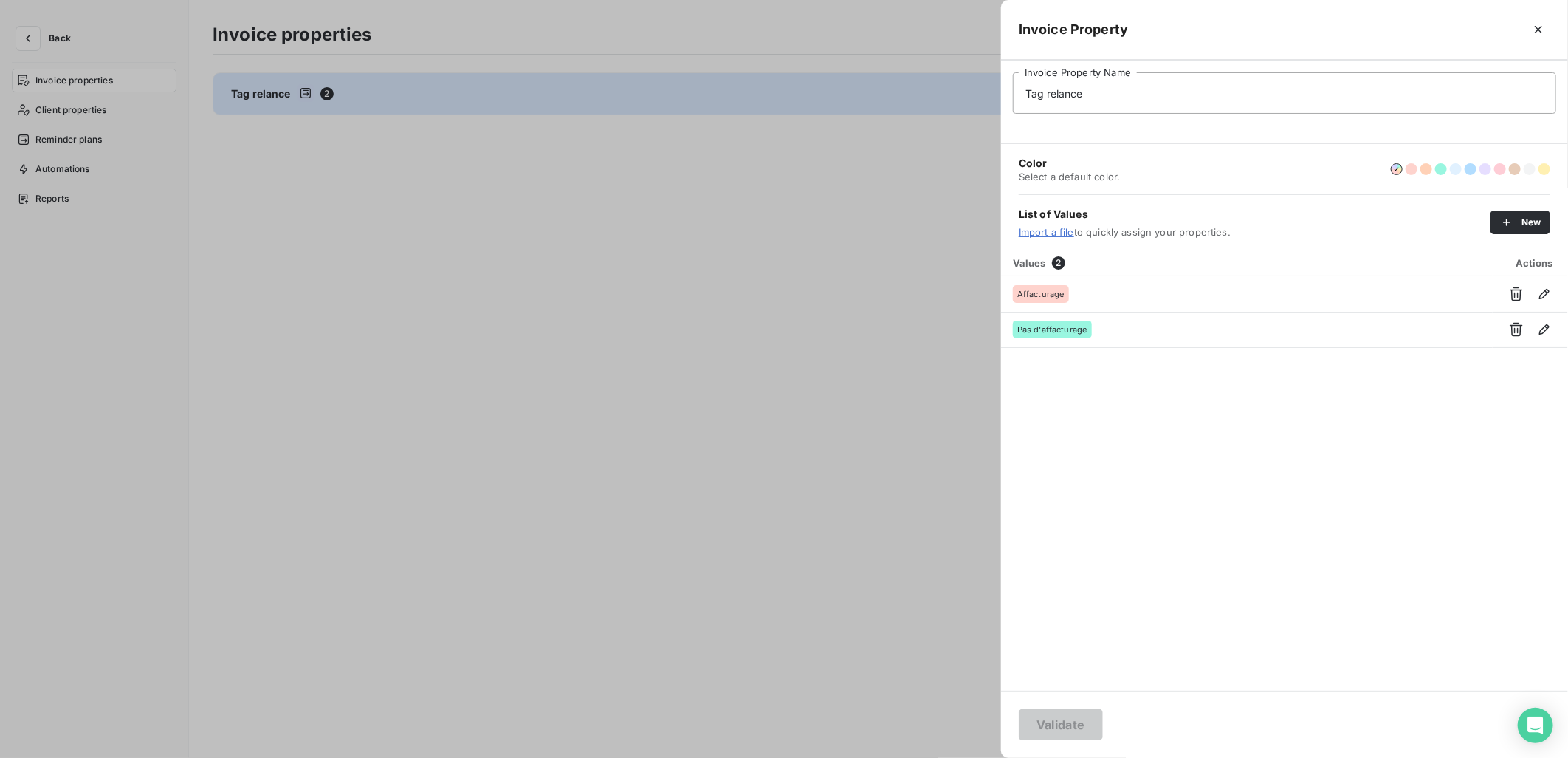
click at [669, 196] on div at bounding box center [784, 379] width 1568 height 758
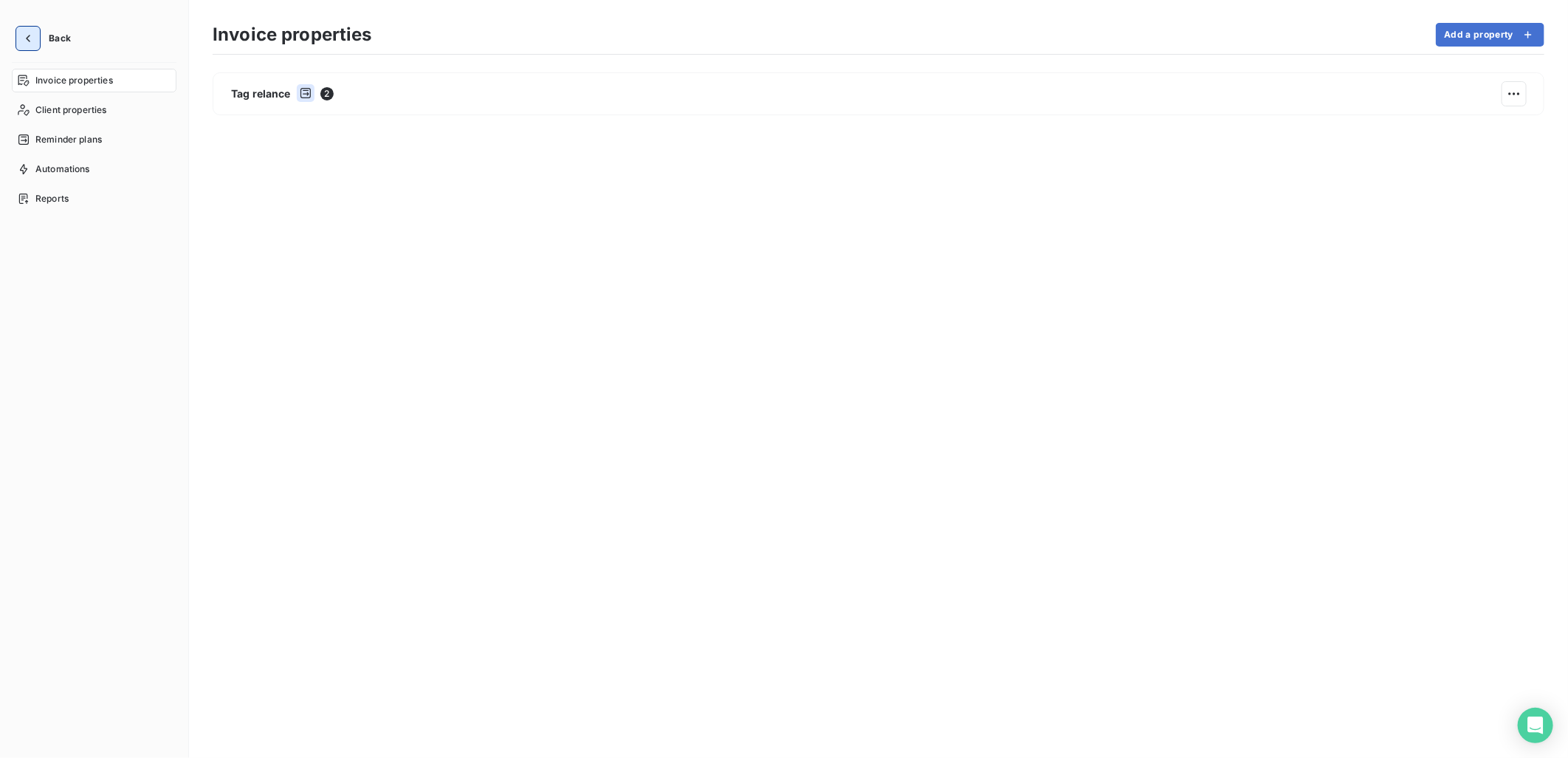
click at [25, 28] on button "button" at bounding box center [28, 38] width 24 height 24
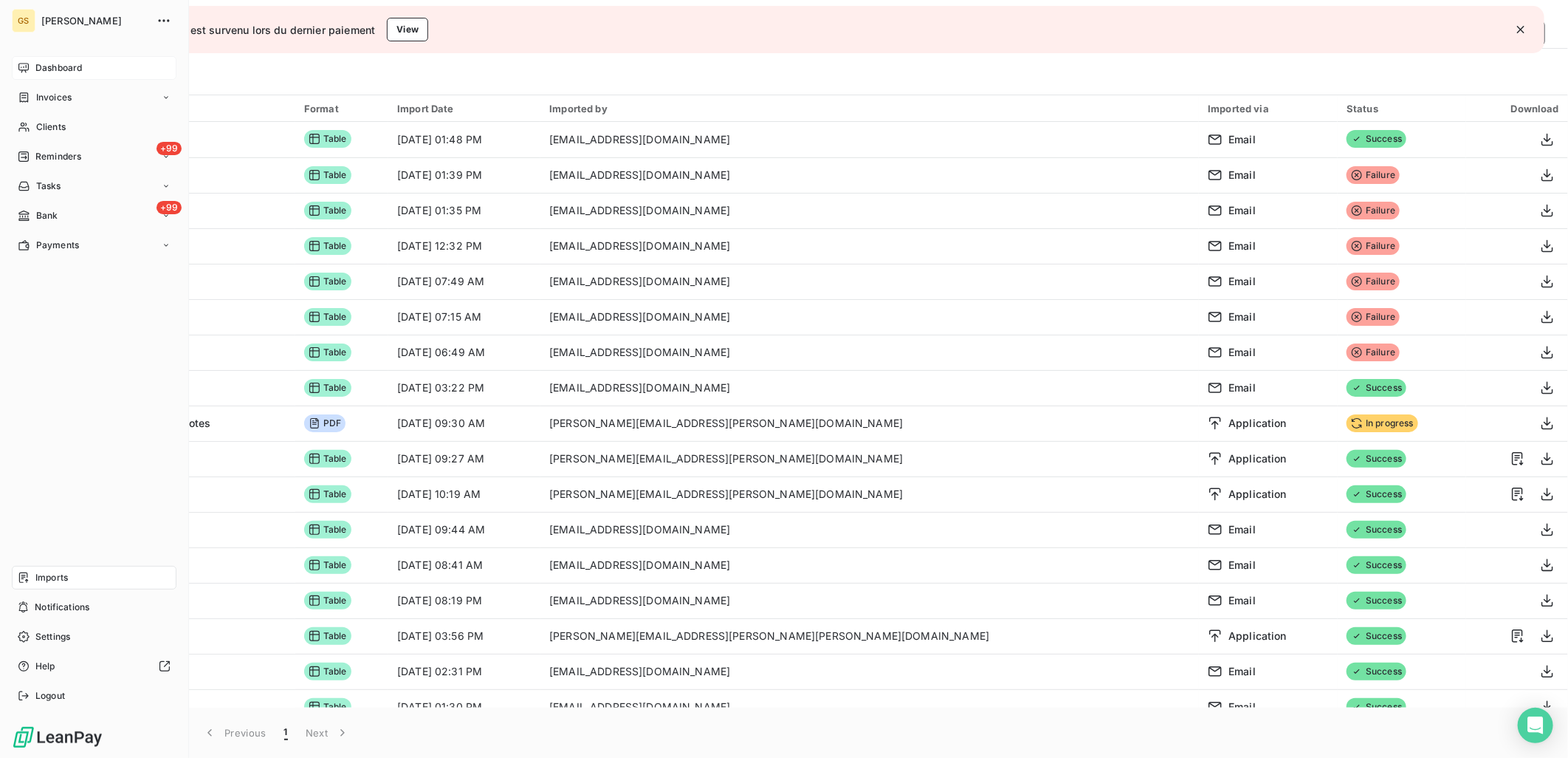
click at [76, 70] on span "Dashboard" at bounding box center [58, 68] width 46 height 13
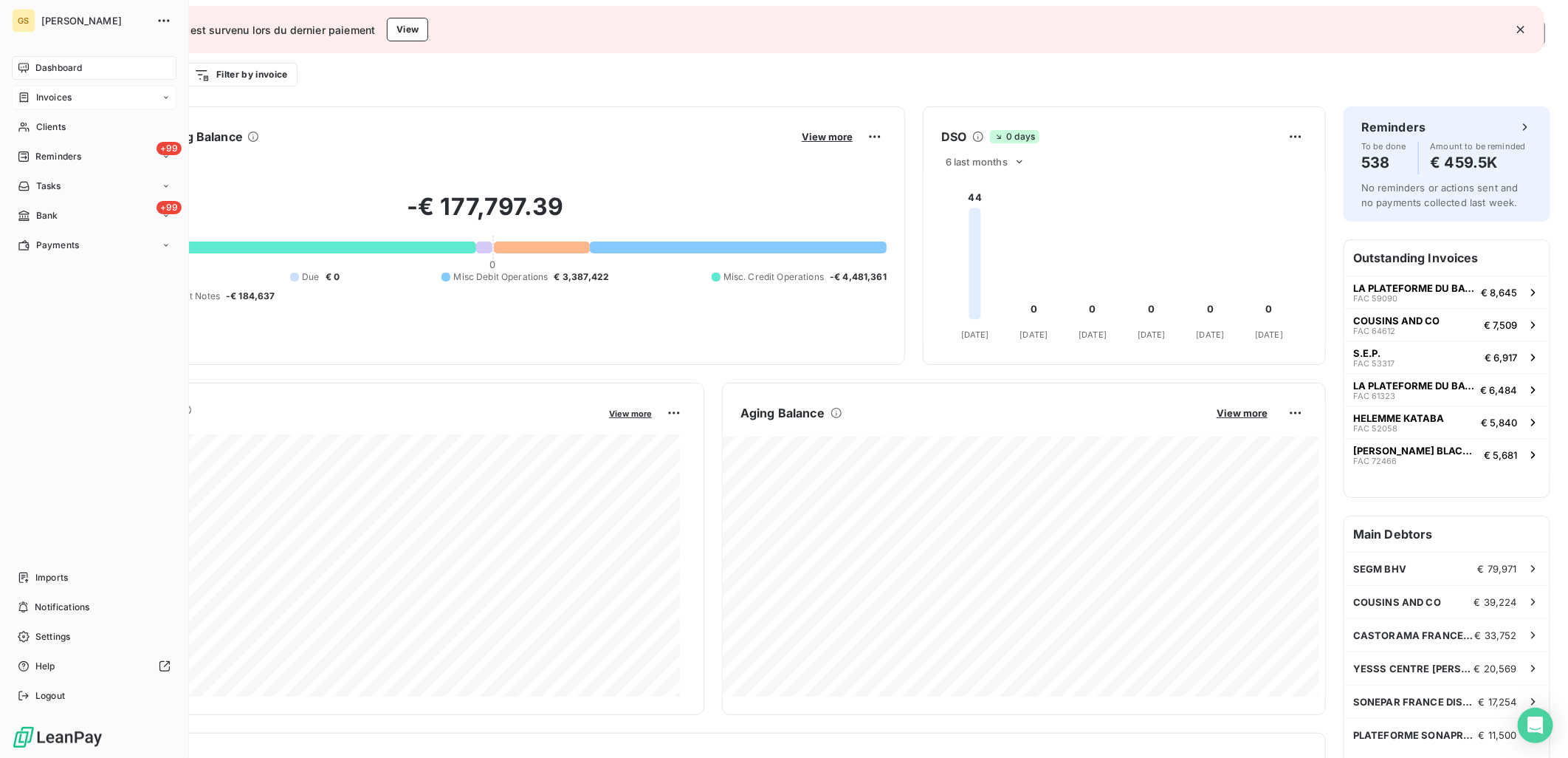
click at [35, 93] on div "Invoices" at bounding box center [45, 97] width 54 height 13
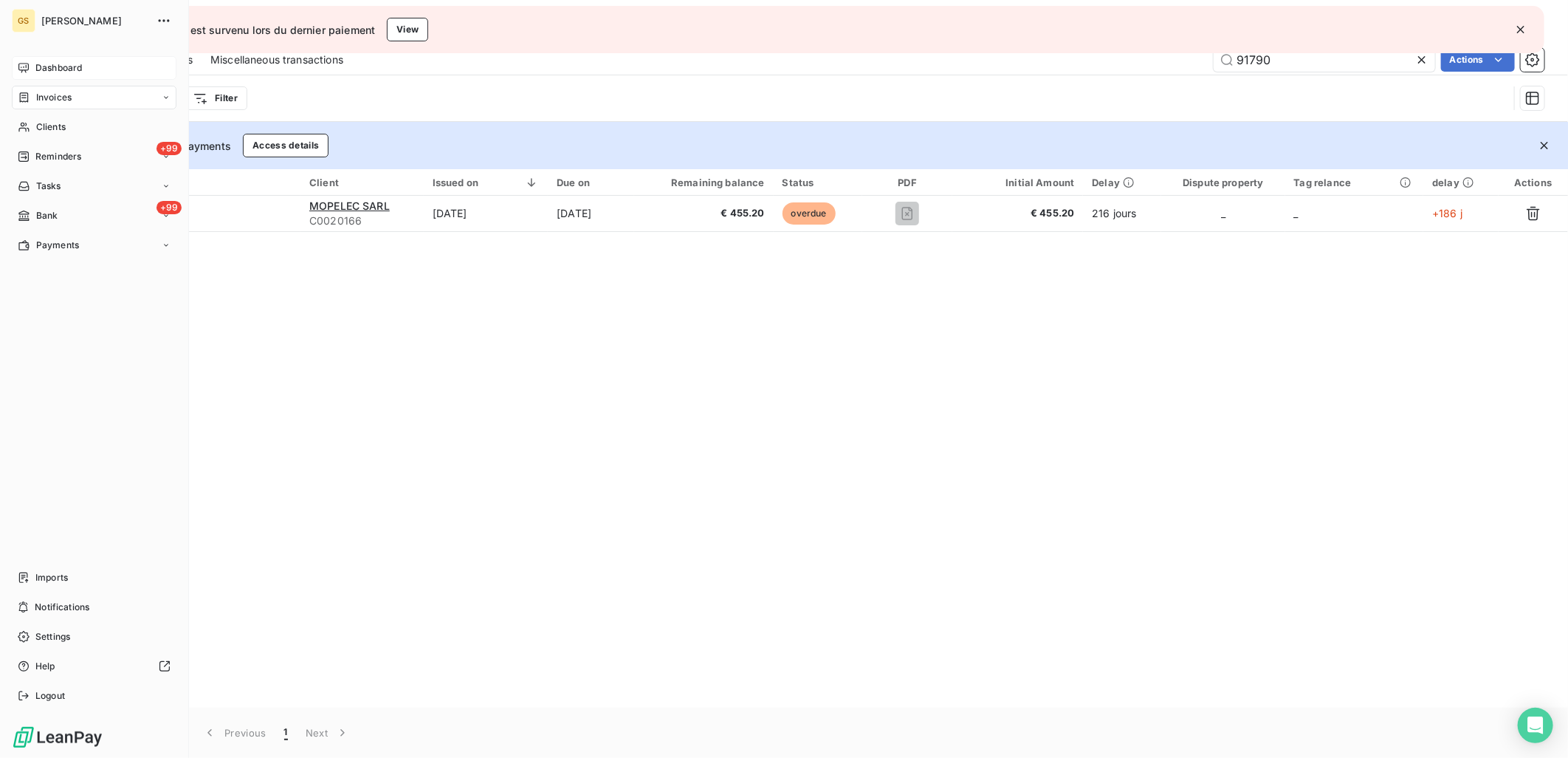
click at [30, 101] on div "Invoices" at bounding box center [45, 97] width 54 height 13
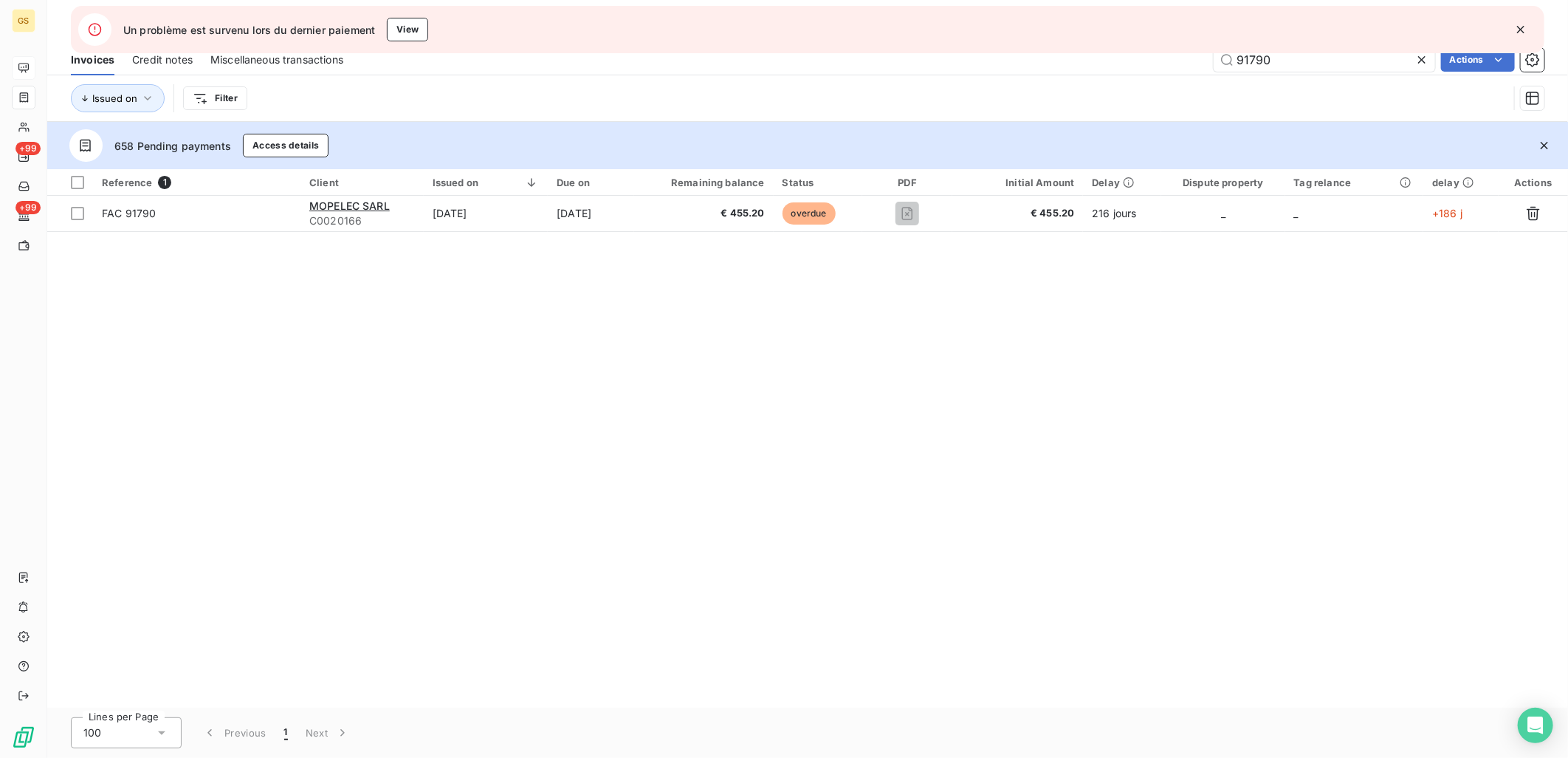
click at [1524, 25] on icon "button" at bounding box center [1521, 29] width 15 height 15
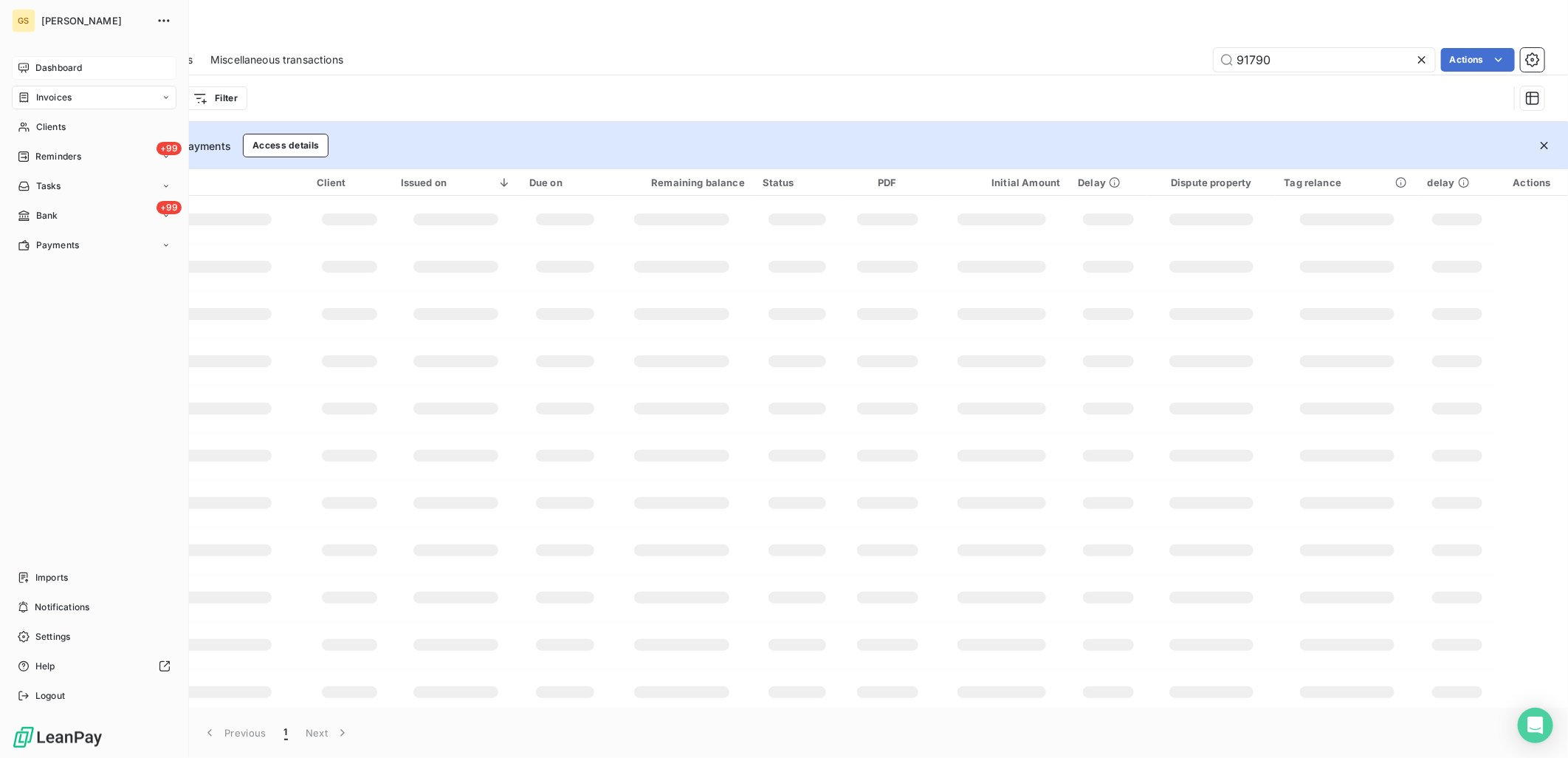
click at [11, 214] on div "GS GIRARD SUDRON Dashboard Invoices Clients +99 Reminders Tasks +99 Bank Paymen…" at bounding box center [94, 379] width 189 height 758
click at [41, 214] on span "Bank" at bounding box center [47, 216] width 22 height 13
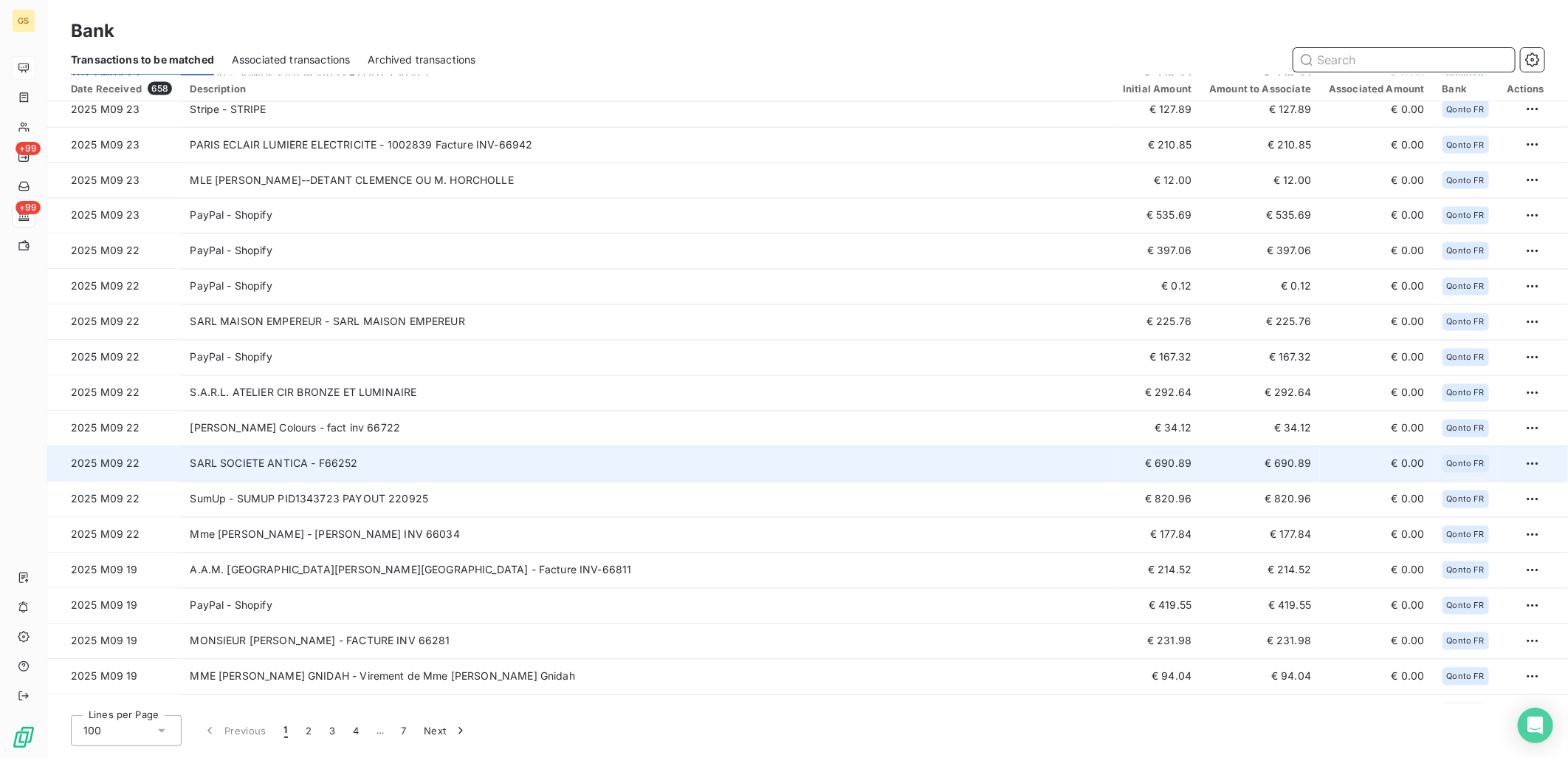
scroll to position [1724, 0]
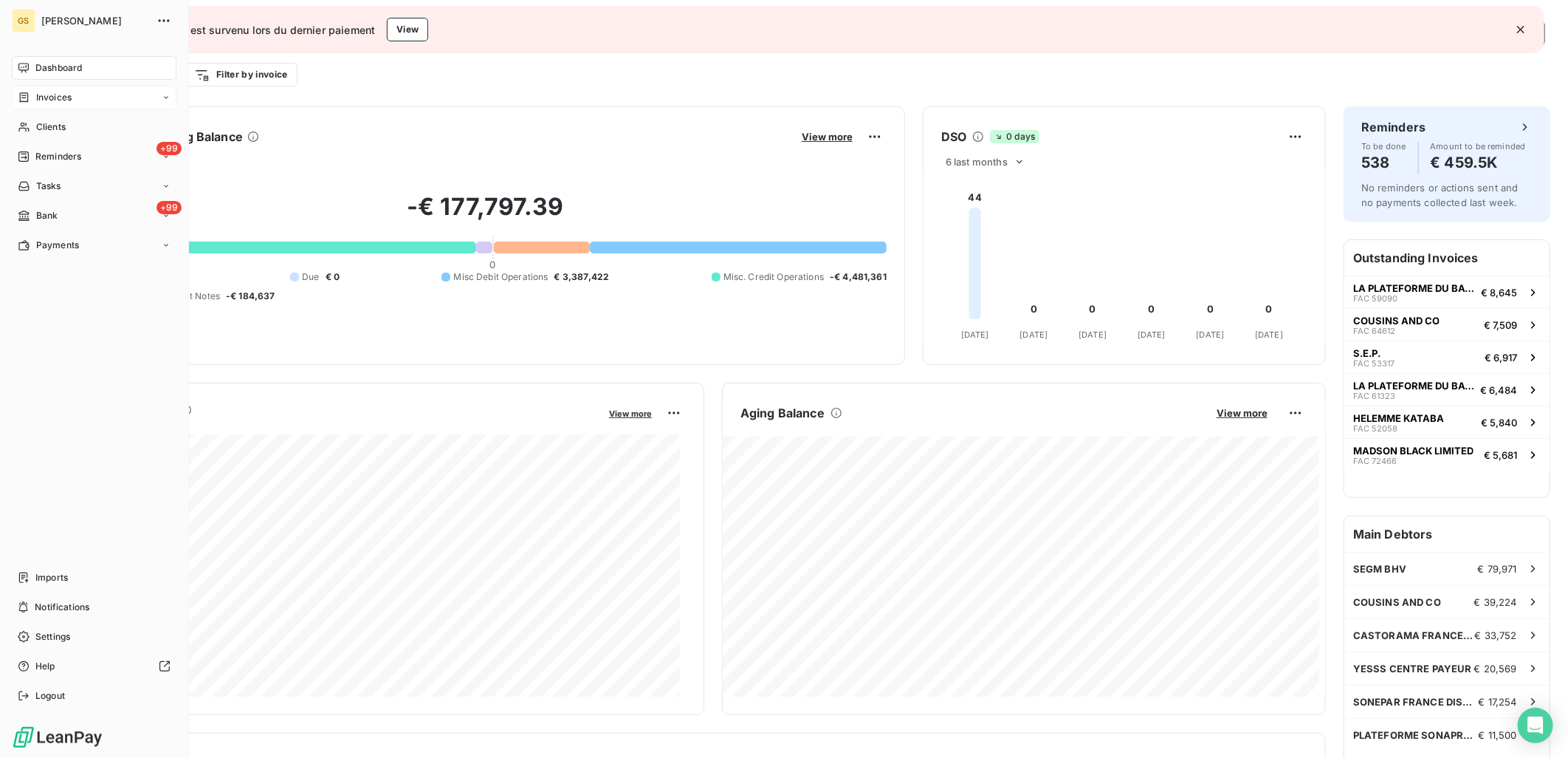
click at [34, 92] on div "Invoices" at bounding box center [45, 97] width 54 height 13
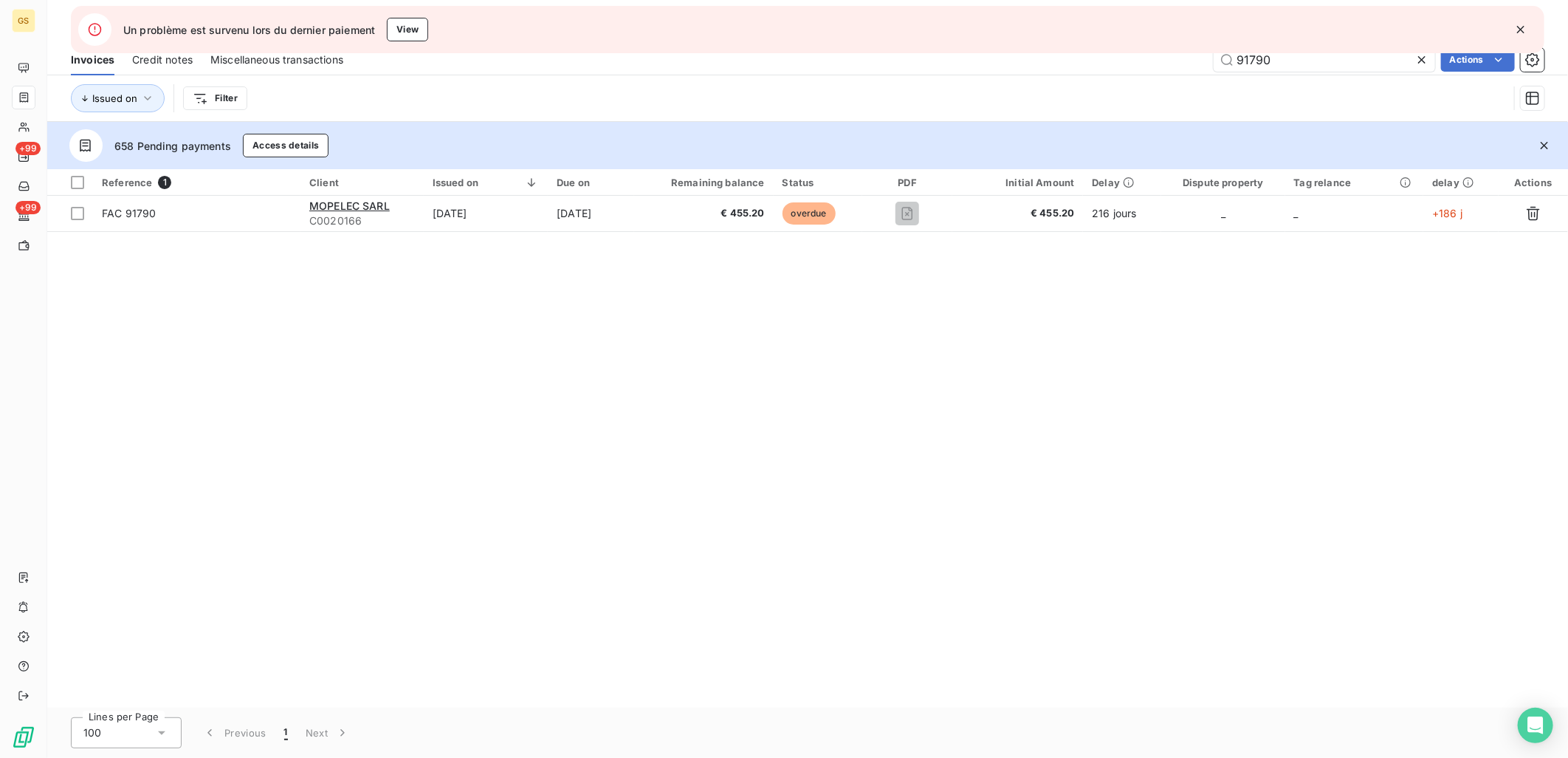
drag, startPoint x: 1308, startPoint y: 64, endPoint x: 1181, endPoint y: 64, distance: 127.0
click at [1181, 64] on div "91790 Actions" at bounding box center [952, 59] width 1184 height 24
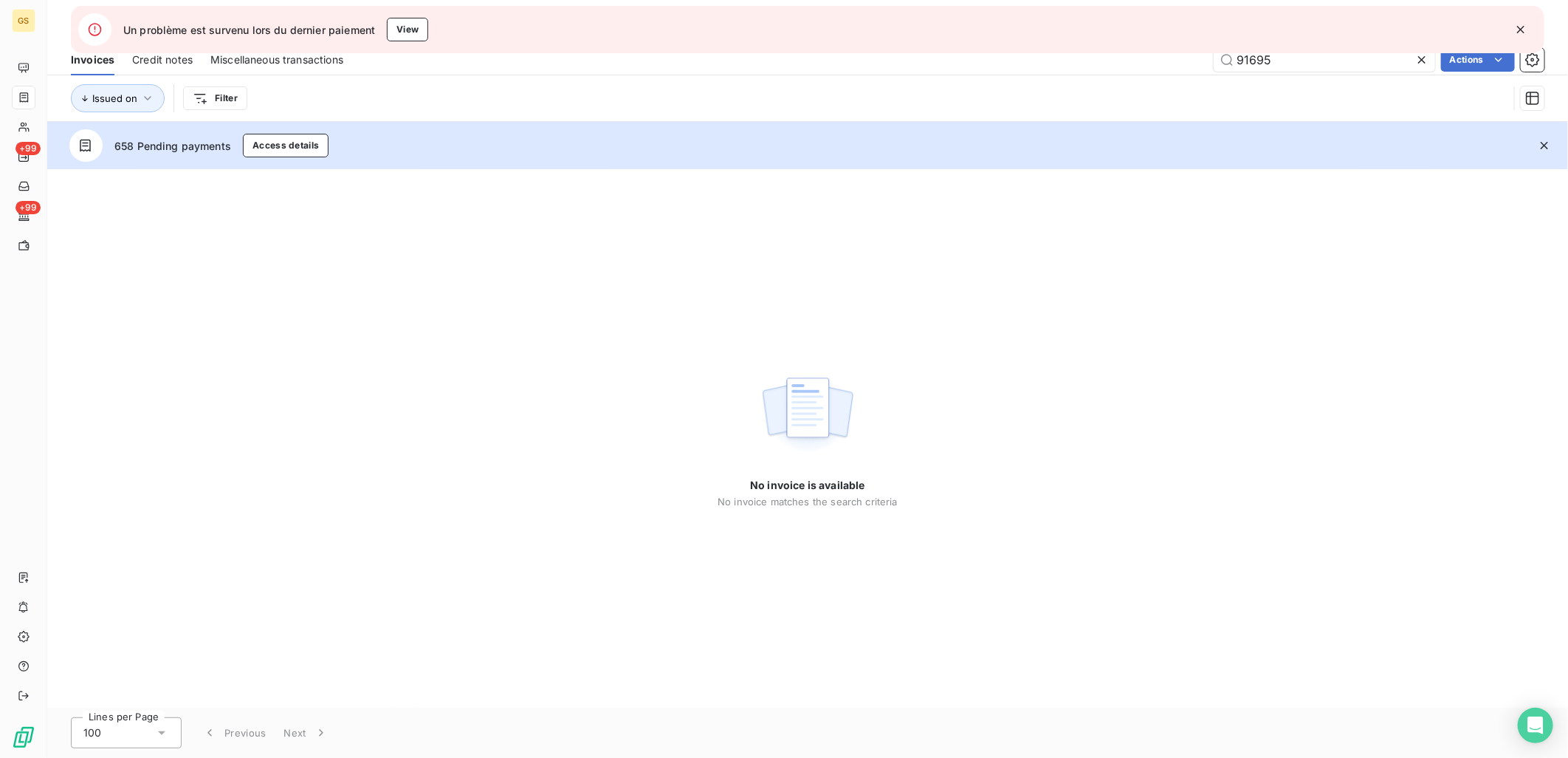
type input "91695"
click at [818, 233] on div "No invoice is available No invoice matches the search criteria" at bounding box center [807, 438] width 1521 height 539
click at [1511, 36] on button "button" at bounding box center [1521, 29] width 32 height 32
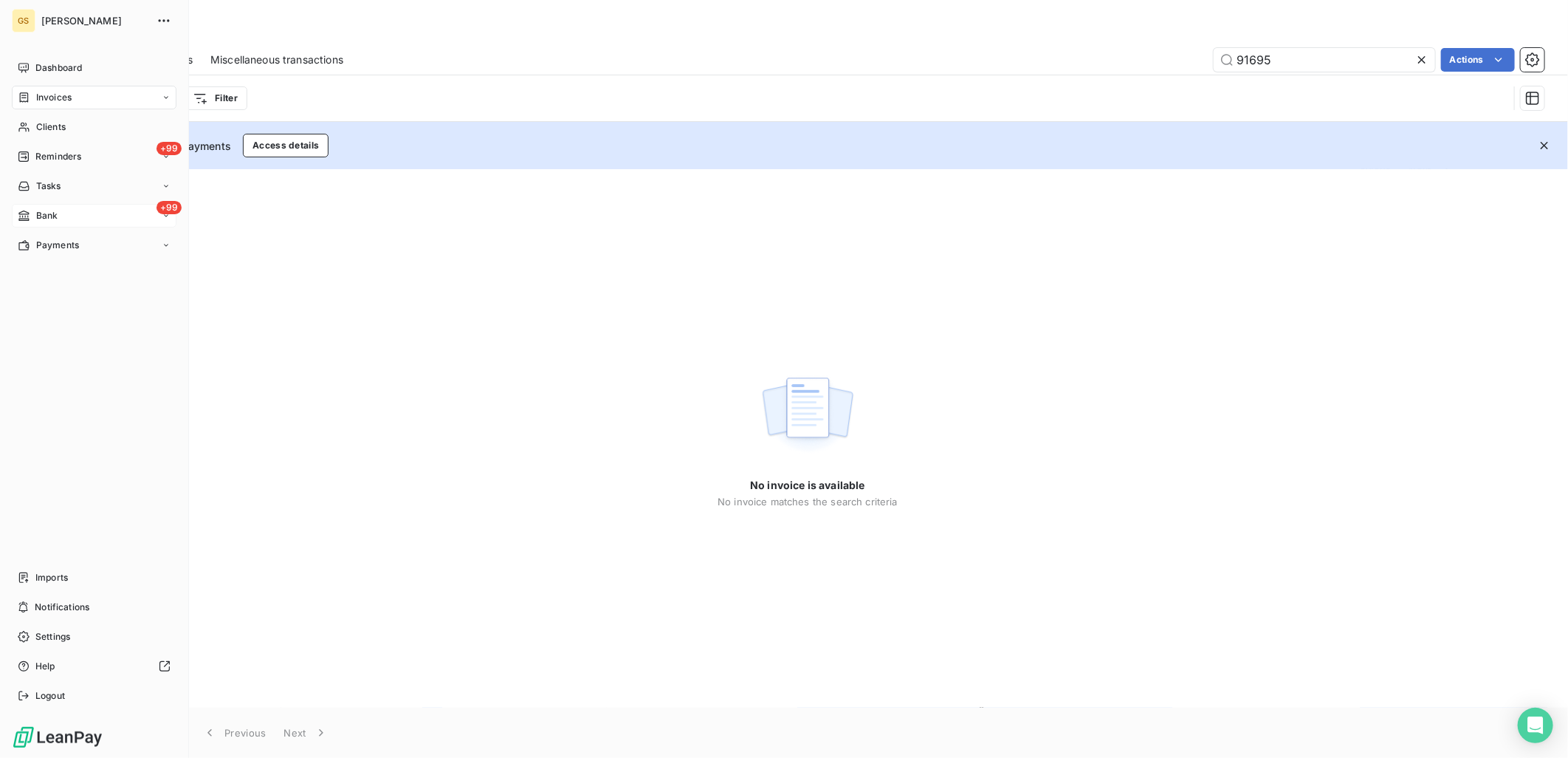
click at [37, 217] on span "Bank" at bounding box center [47, 216] width 22 height 13
